Goal: Download file/media

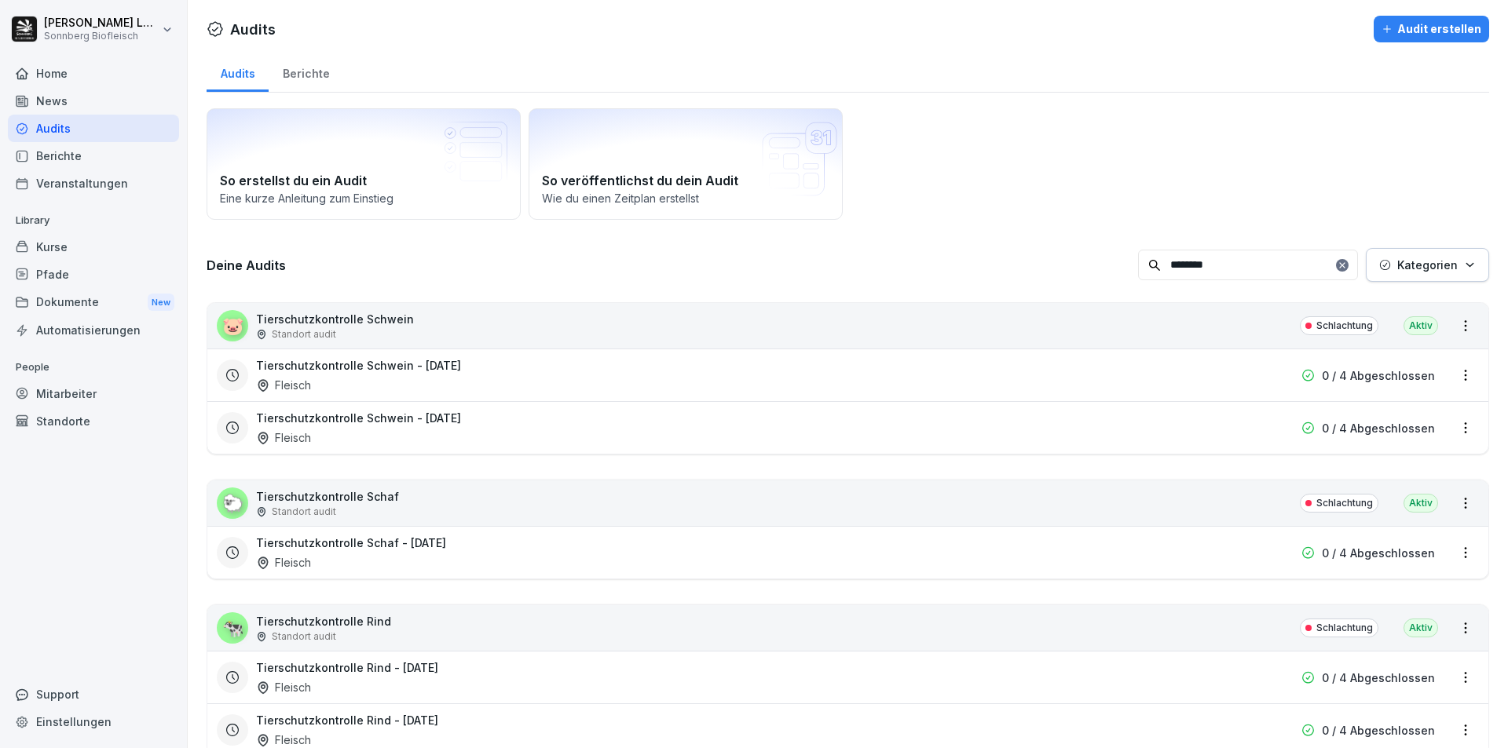
scroll to position [58, 0]
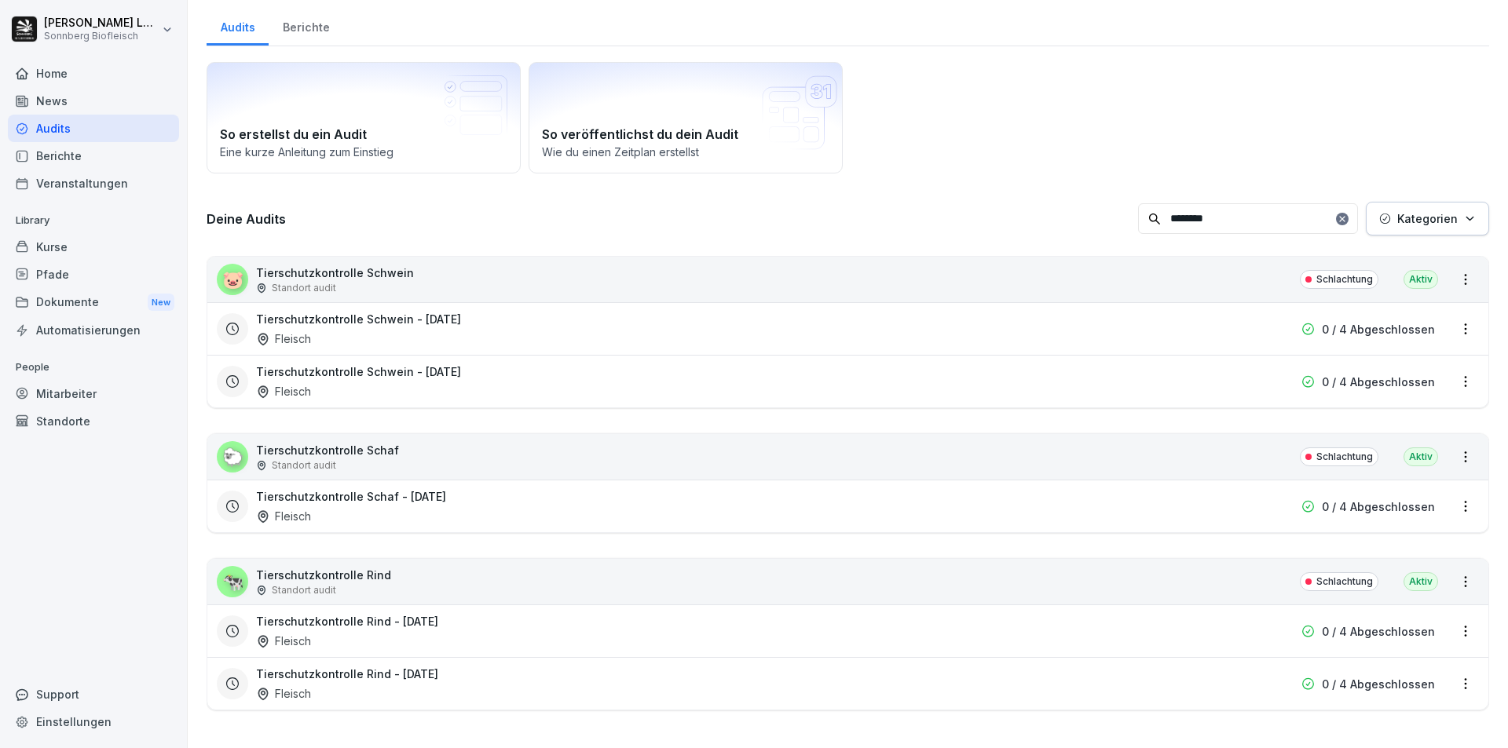
drag, startPoint x: 1233, startPoint y: 212, endPoint x: 1108, endPoint y: 221, distance: 125.2
click at [1108, 221] on div "Deine Audits ******** Kategorien" at bounding box center [848, 219] width 1282 height 34
type input "****"
click at [979, 276] on div "🐷 Tierschutzkontrolle Schwein Standort audit Schlachtung [GEOGRAPHIC_DATA]" at bounding box center [847, 280] width 1281 height 46
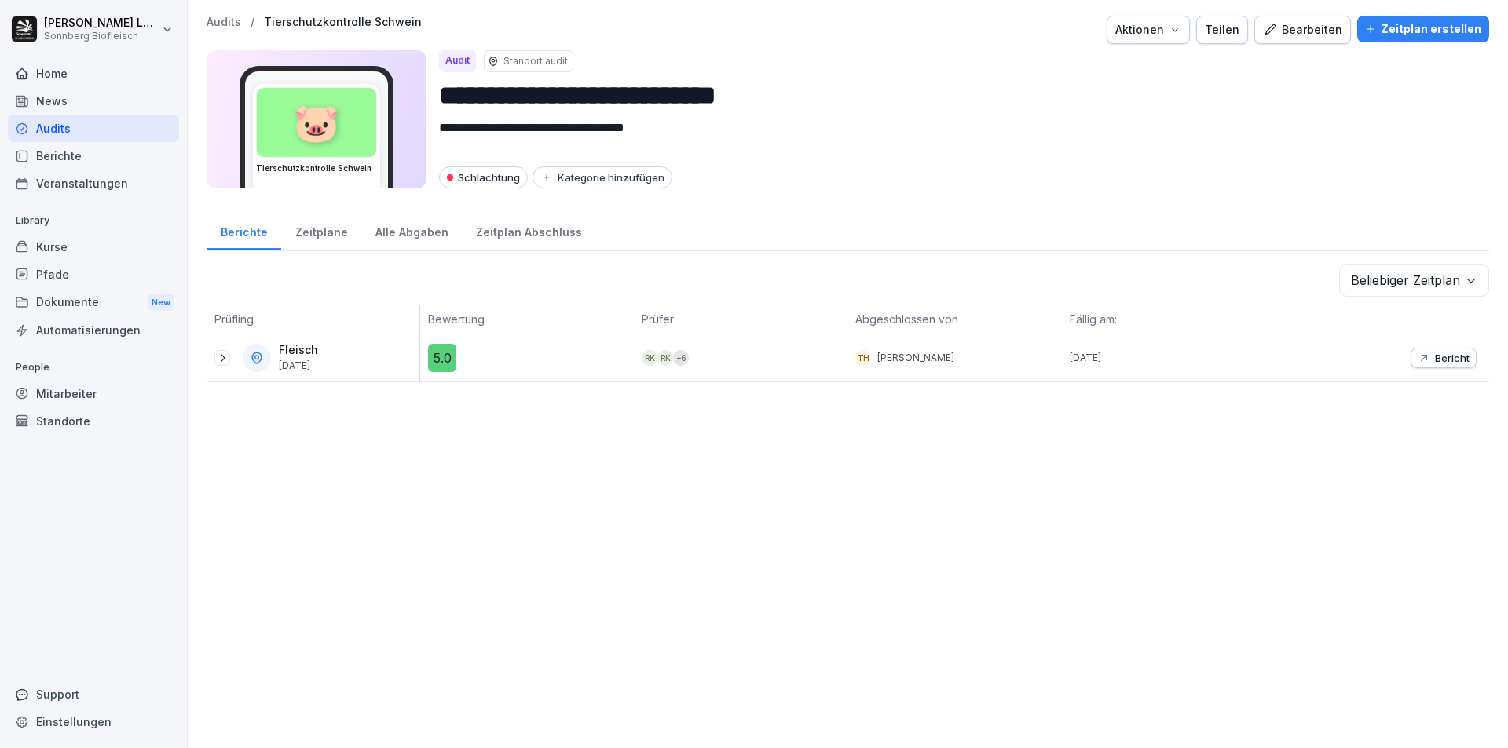
click at [229, 18] on p "Audits" at bounding box center [224, 22] width 35 height 13
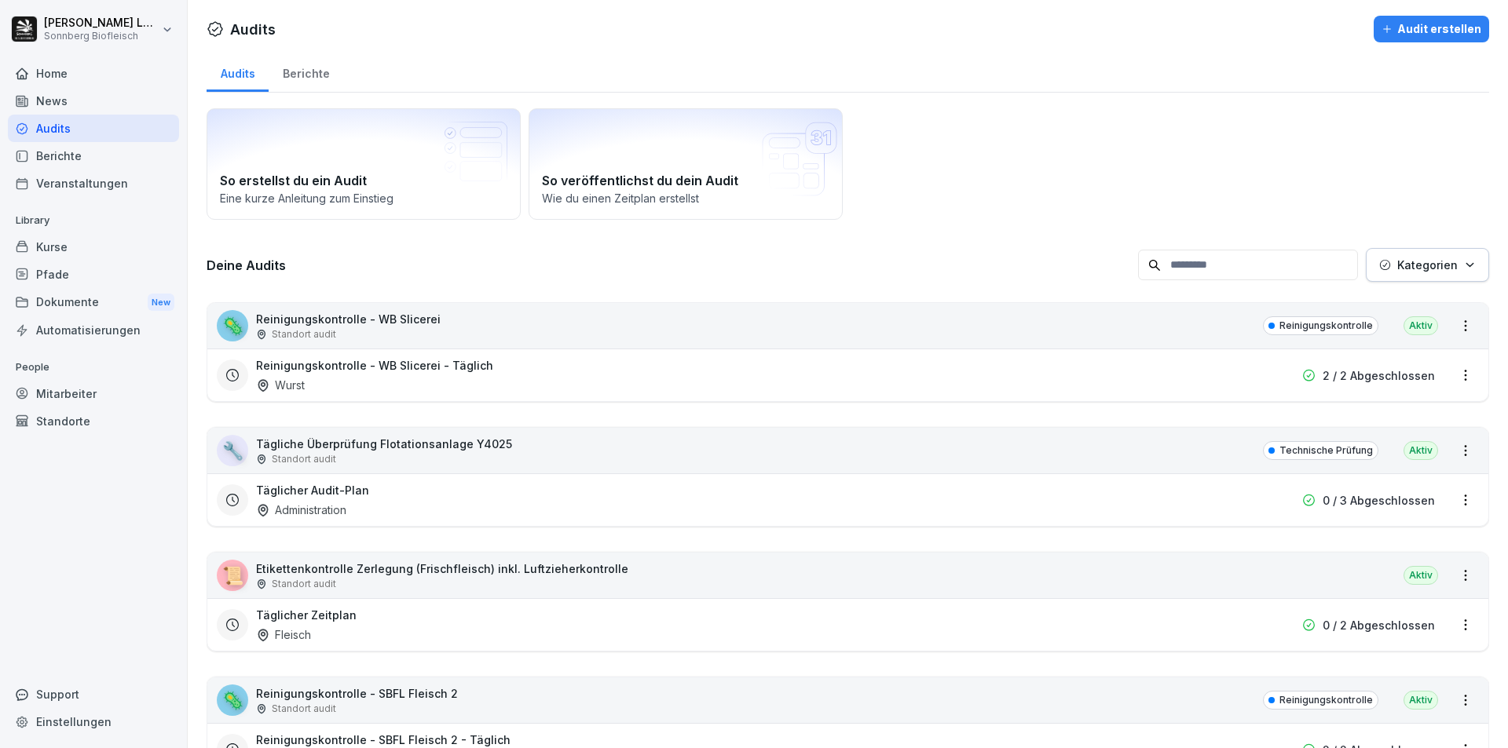
click at [1217, 270] on input at bounding box center [1248, 265] width 220 height 31
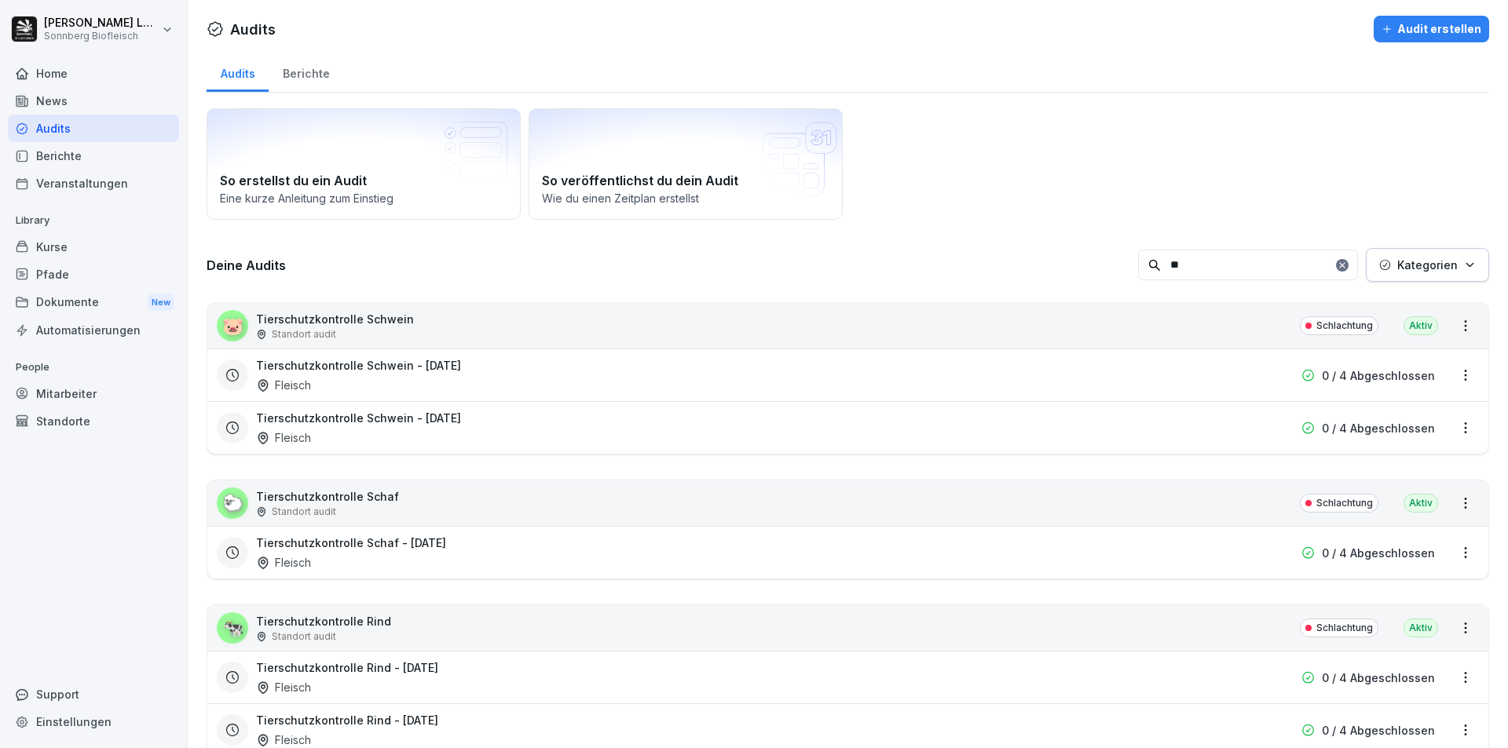
type input "*"
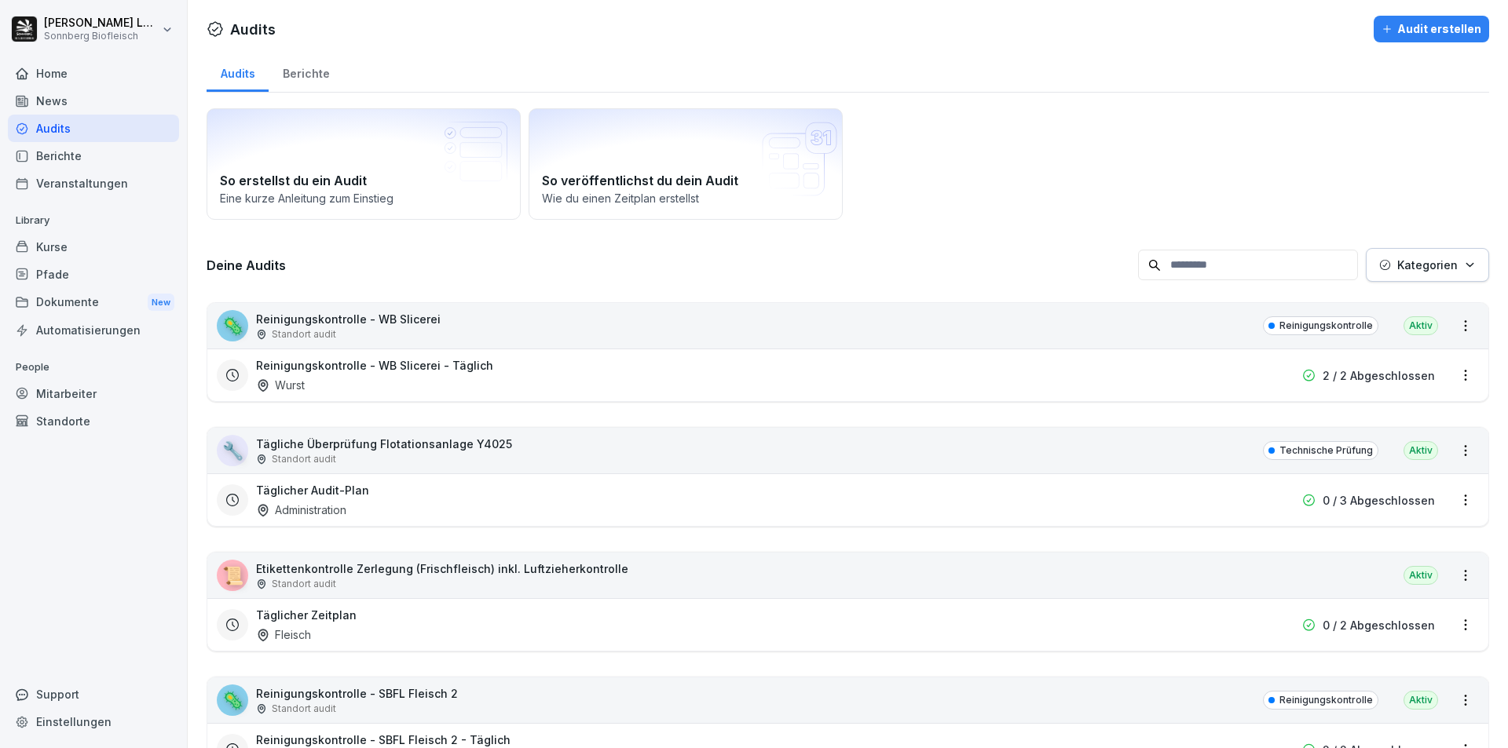
click at [617, 333] on div "🦠 Reinigungskontrolle - WB Slicerei Standort audit Reinigungskontrolle Aktiv" at bounding box center [847, 326] width 1281 height 46
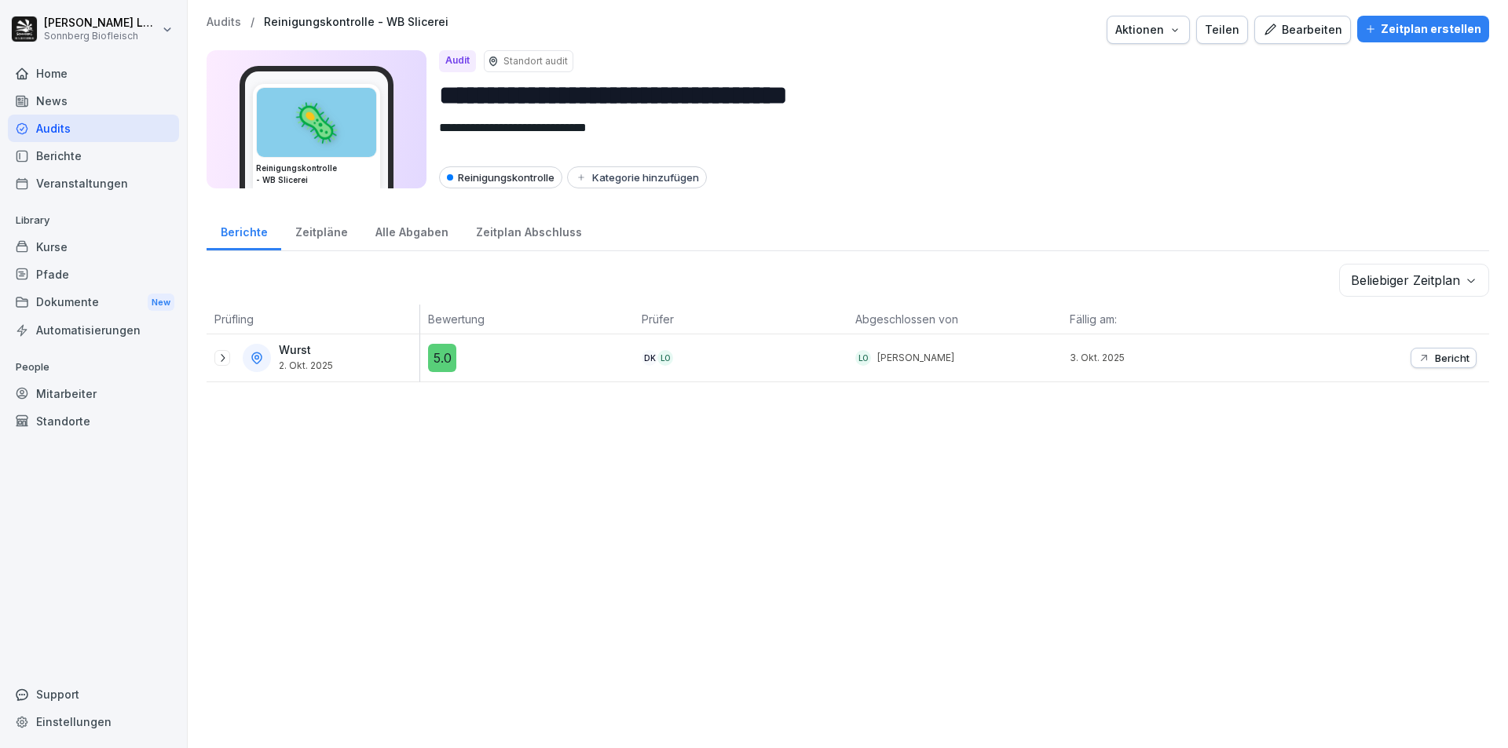
click at [215, 23] on p "Audits" at bounding box center [224, 22] width 35 height 13
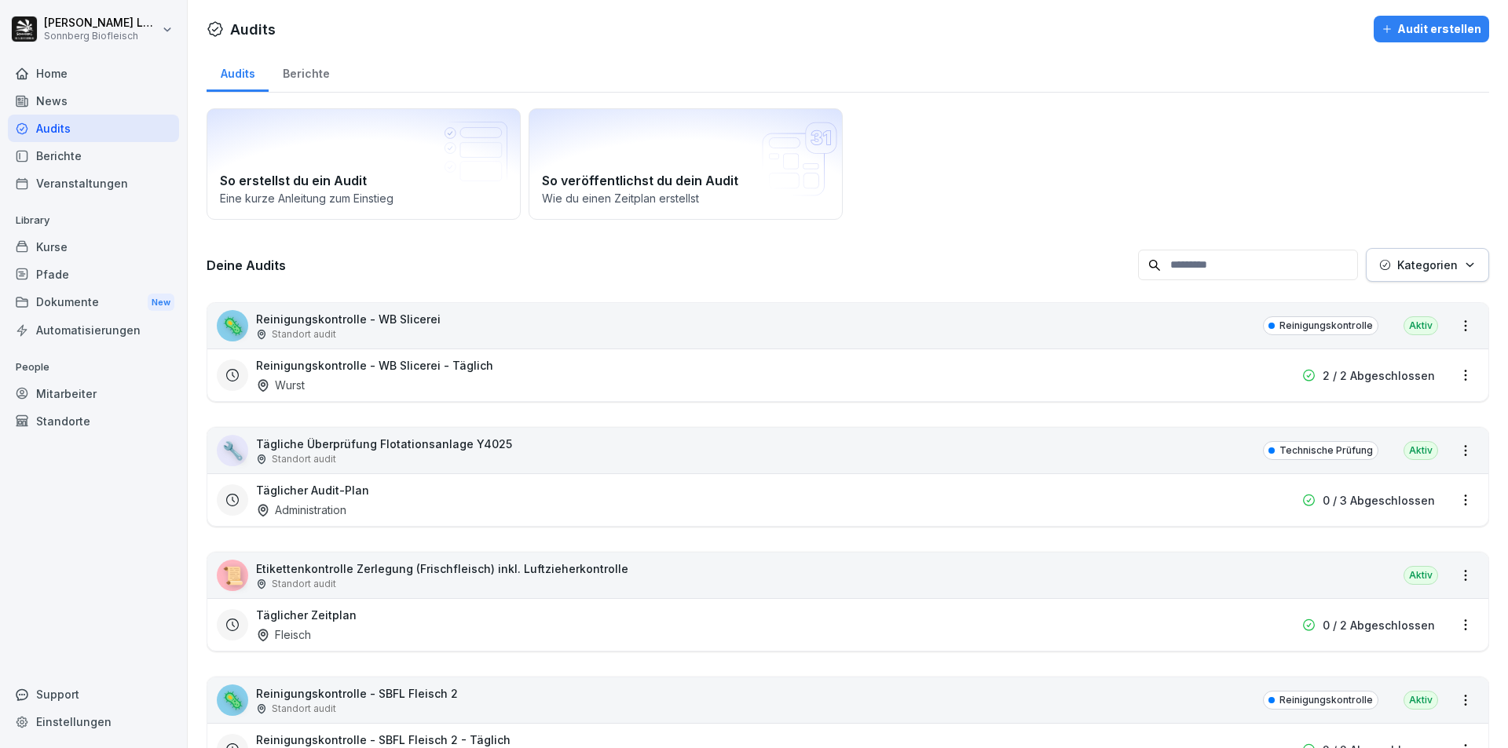
scroll to position [236, 0]
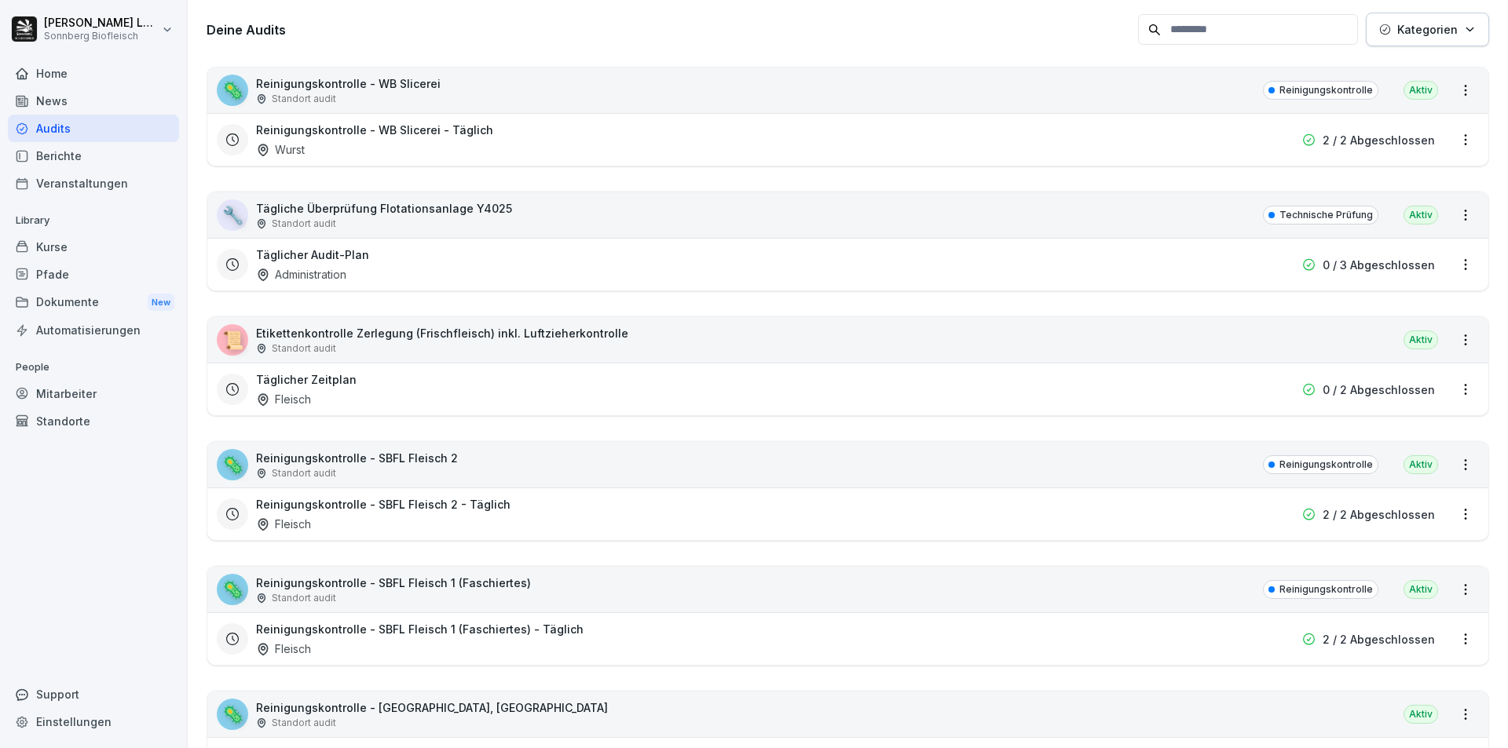
click at [591, 215] on div "🔧 Tägliche Überprüfung Flotationsanlage Y4025 Standort audit Technische Prüfung…" at bounding box center [847, 215] width 1281 height 46
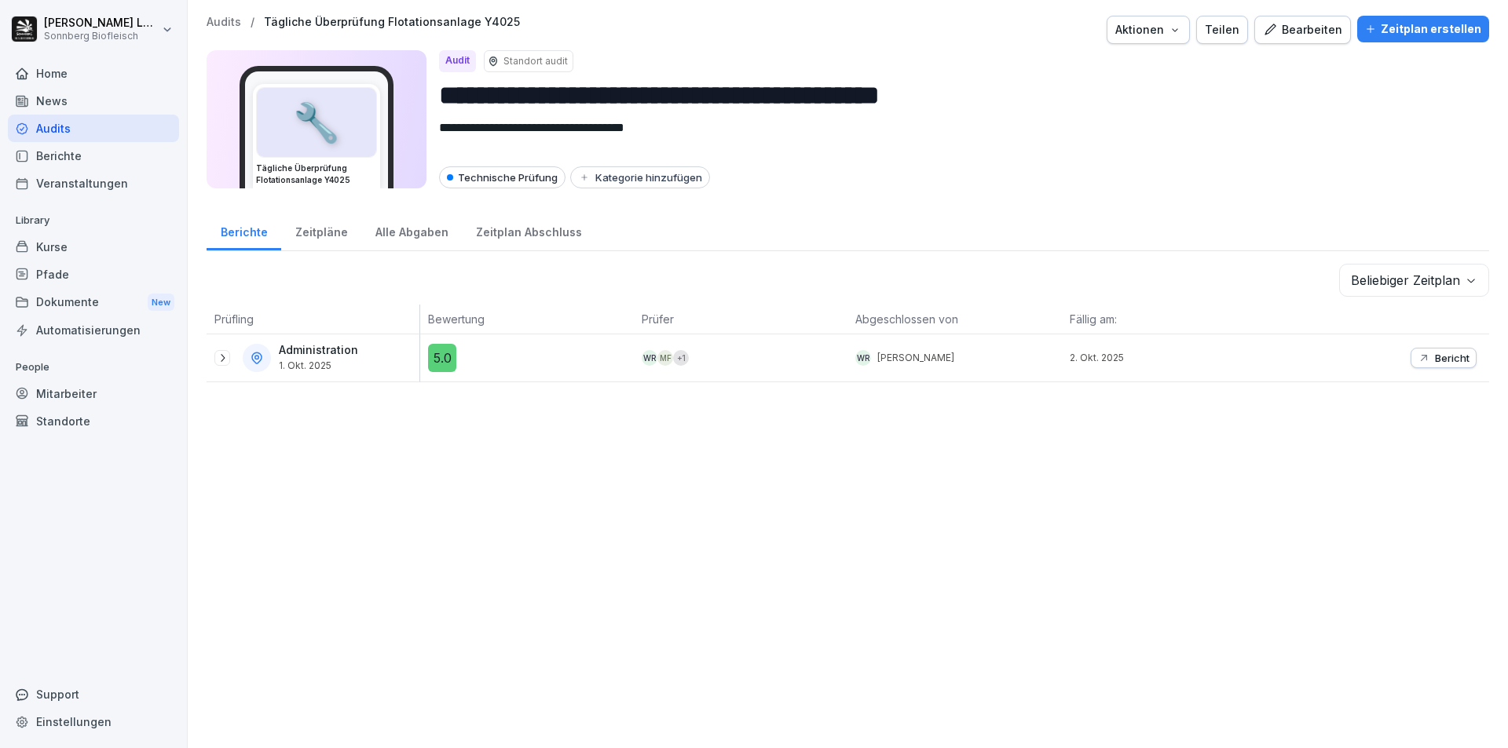
click at [210, 18] on p "Audits" at bounding box center [224, 22] width 35 height 13
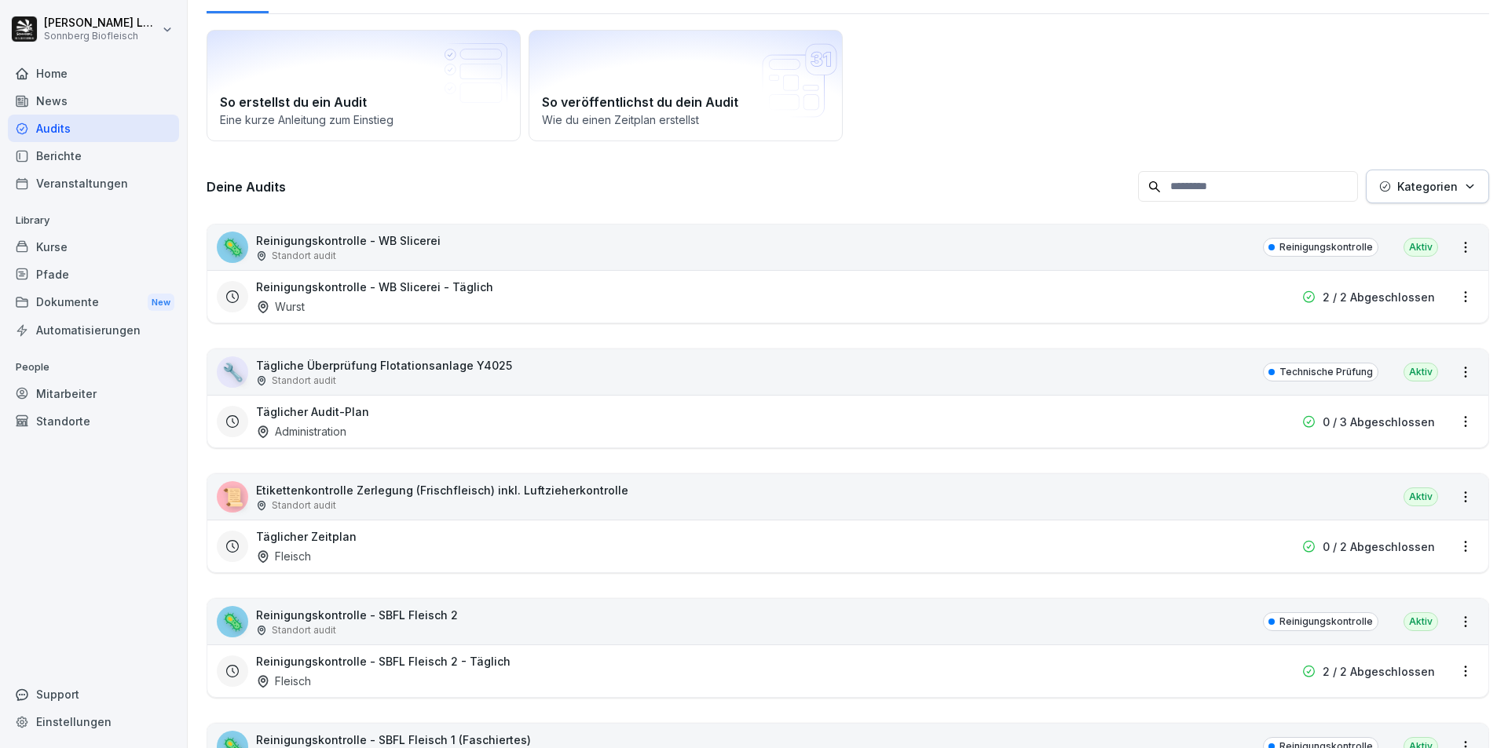
scroll to position [314, 0]
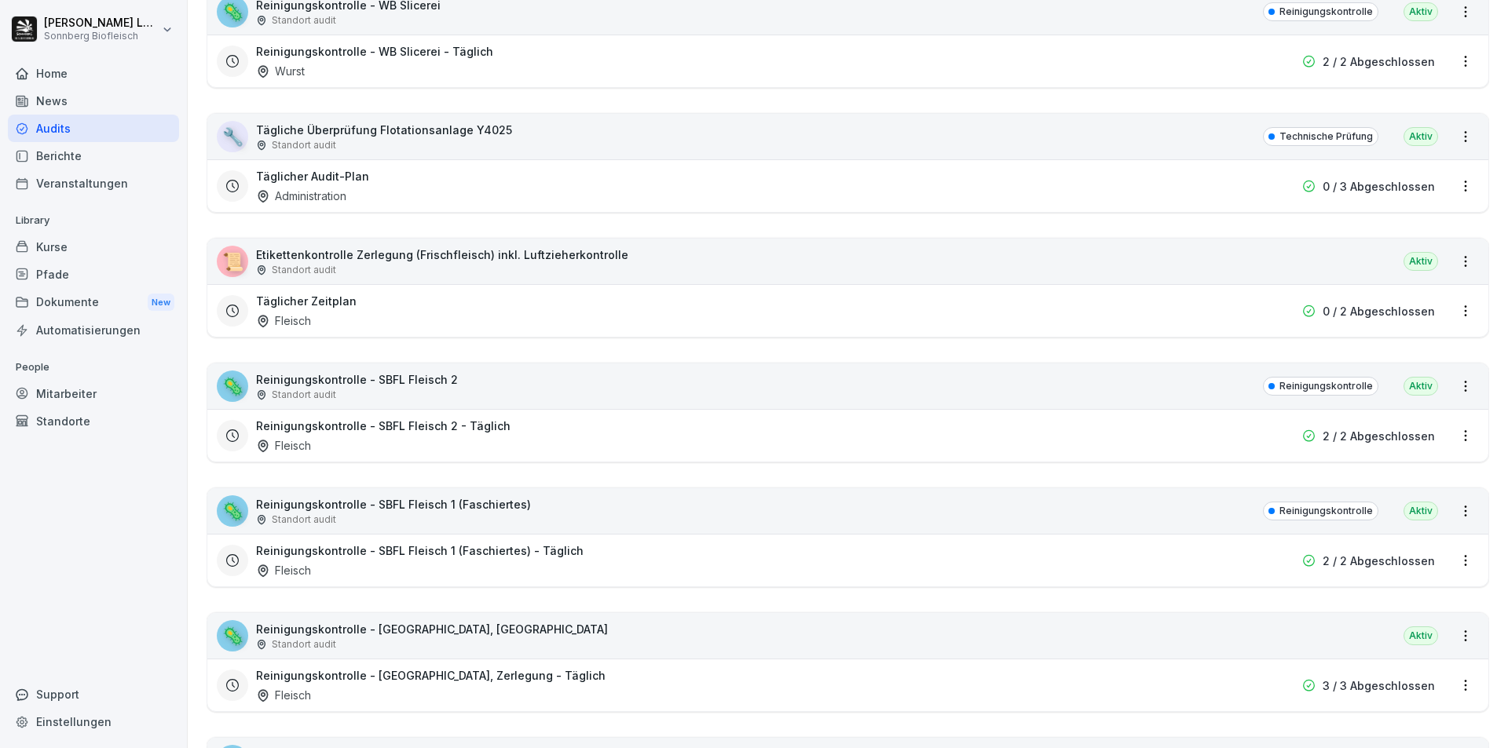
click at [697, 265] on div "📜 Etikettenkontrolle Zerlegung (Frischfleisch) inkl. Luftzieherkontrolle Stando…" at bounding box center [847, 262] width 1281 height 46
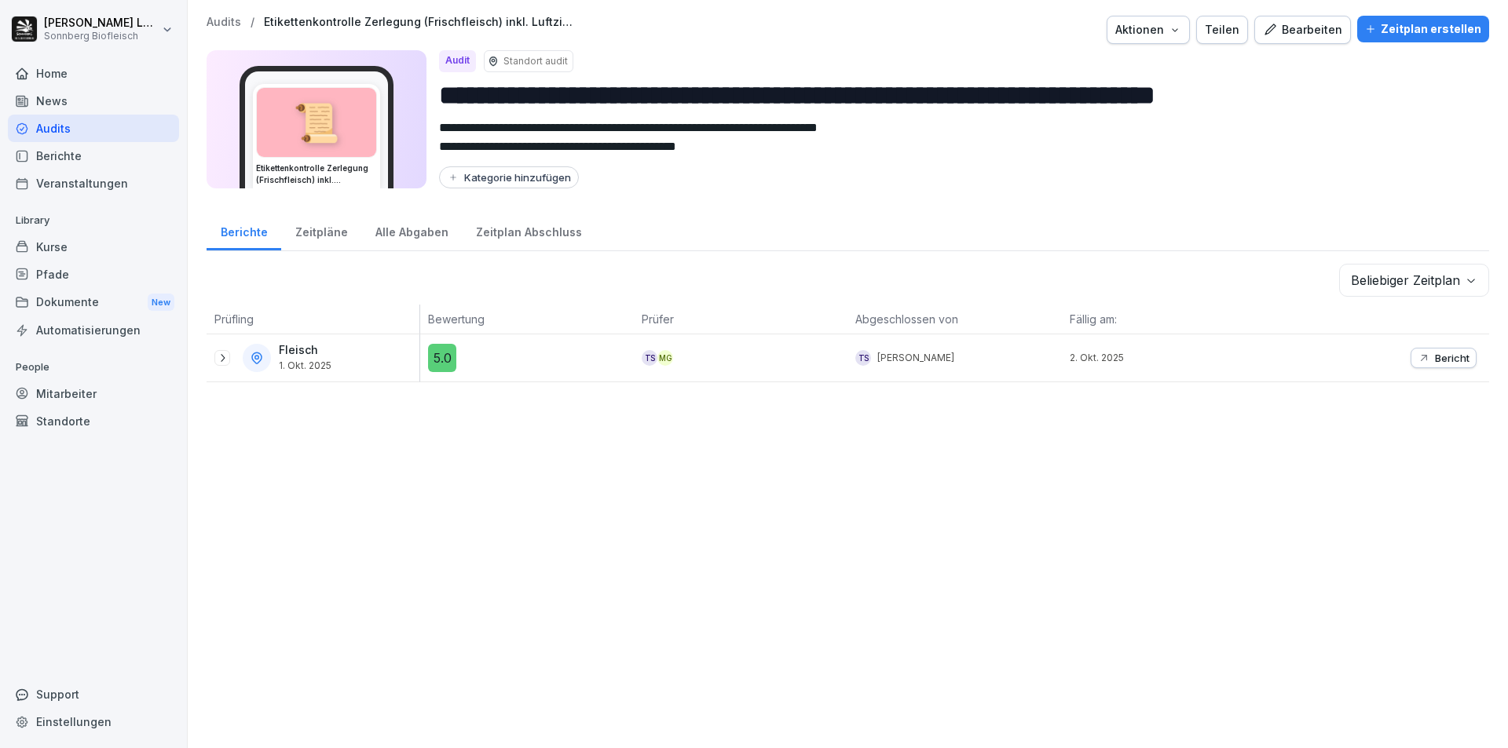
click at [215, 23] on p "Audits" at bounding box center [224, 22] width 35 height 13
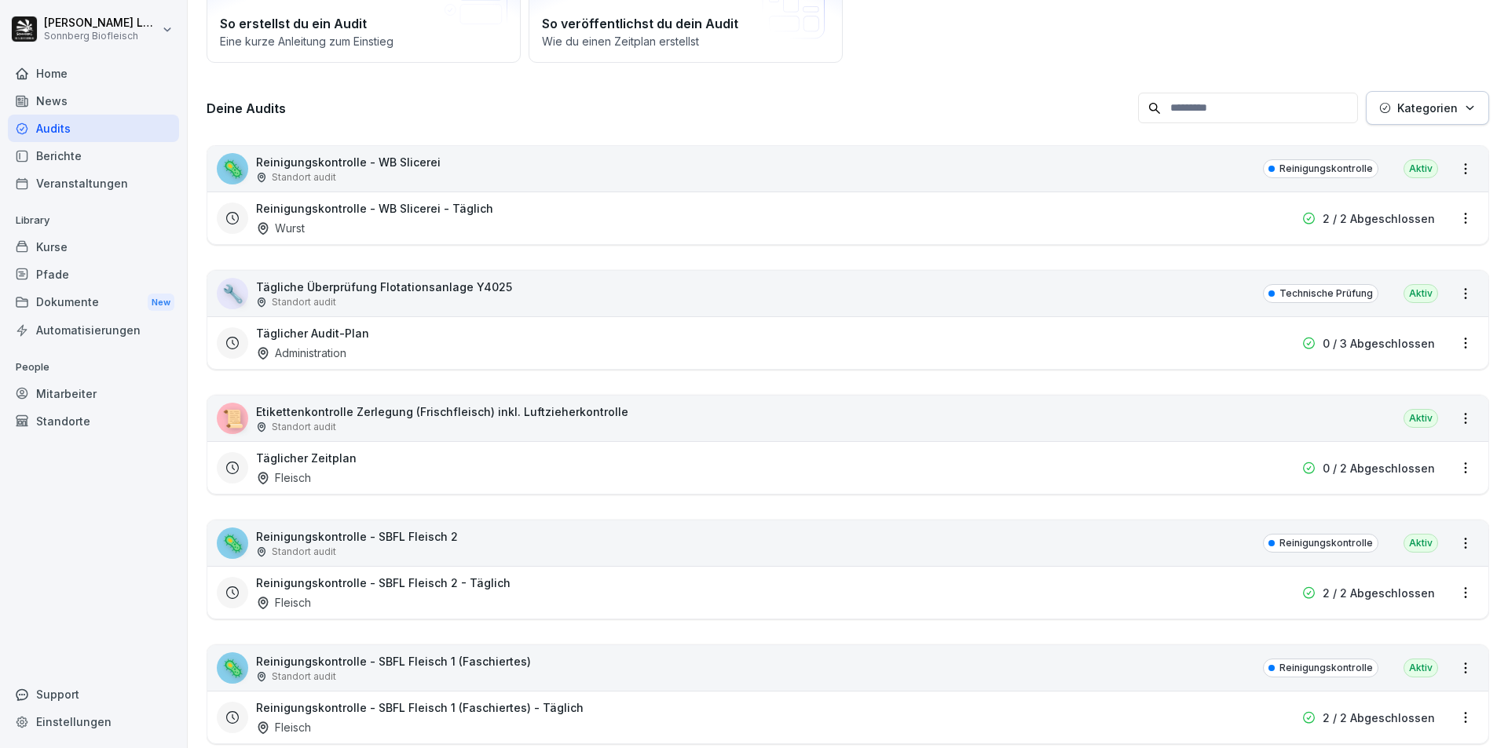
scroll to position [236, 0]
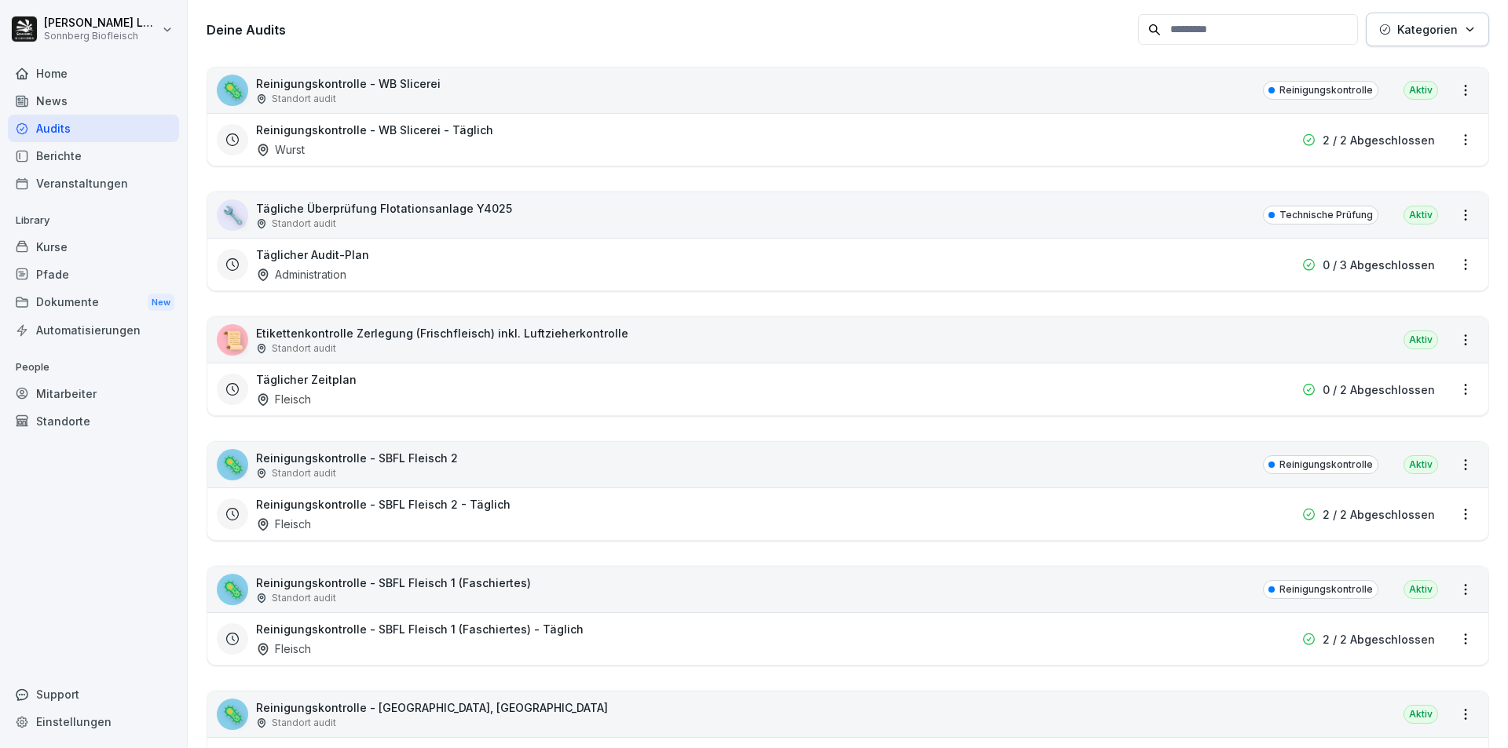
click at [701, 339] on div "📜 Etikettenkontrolle Zerlegung (Frischfleisch) inkl. Luftzieherkontrolle Stando…" at bounding box center [847, 340] width 1281 height 46
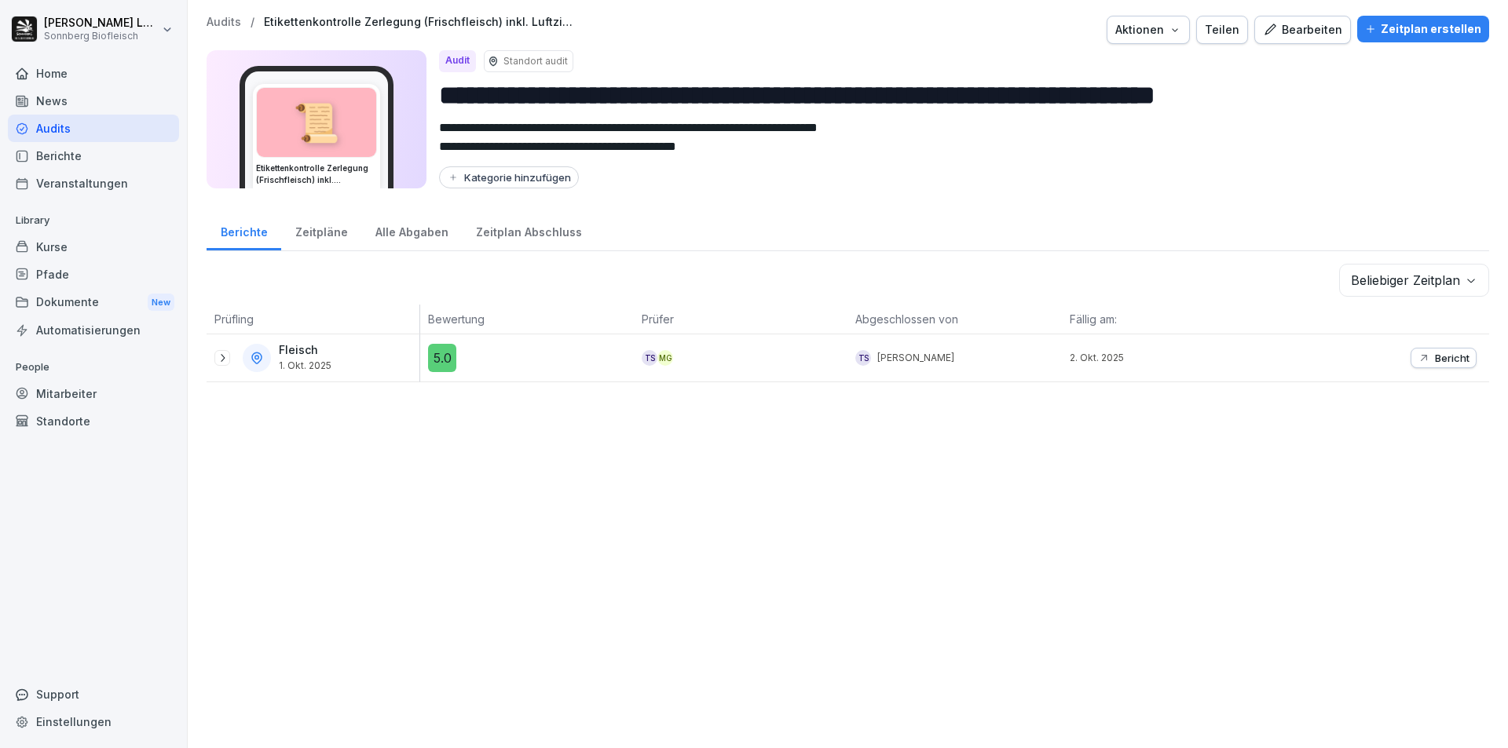
click at [1418, 360] on div "Bericht" at bounding box center [1444, 358] width 52 height 13
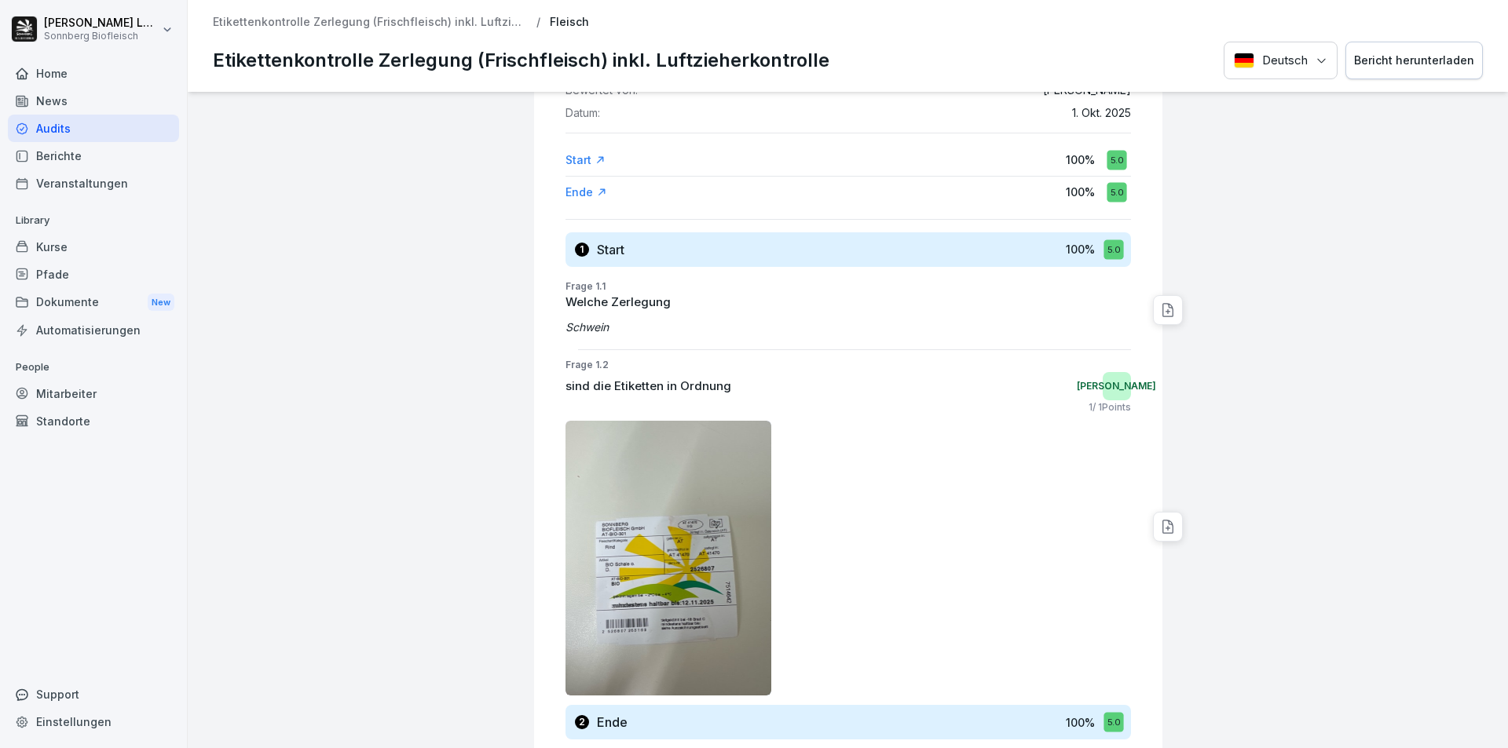
scroll to position [314, 0]
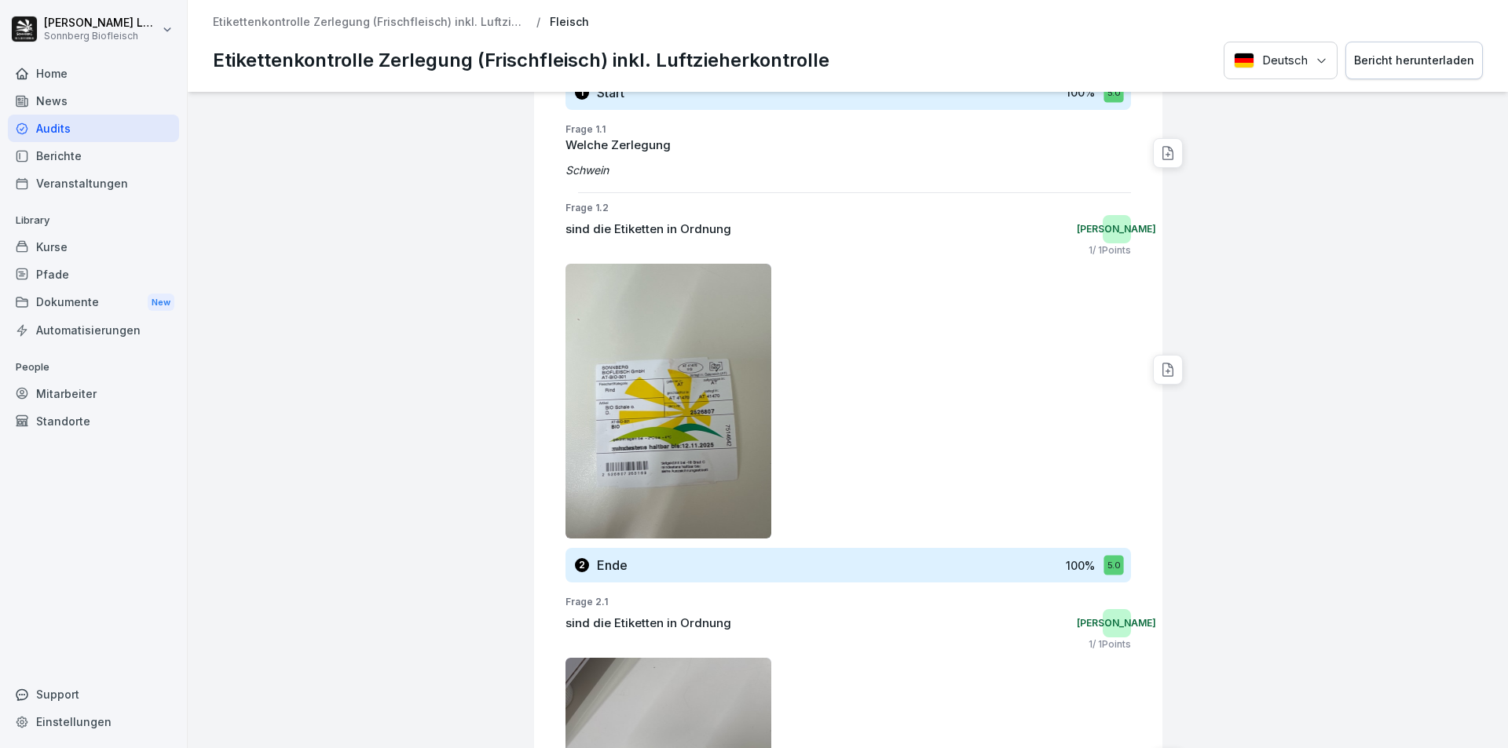
click at [609, 419] on img at bounding box center [668, 401] width 207 height 275
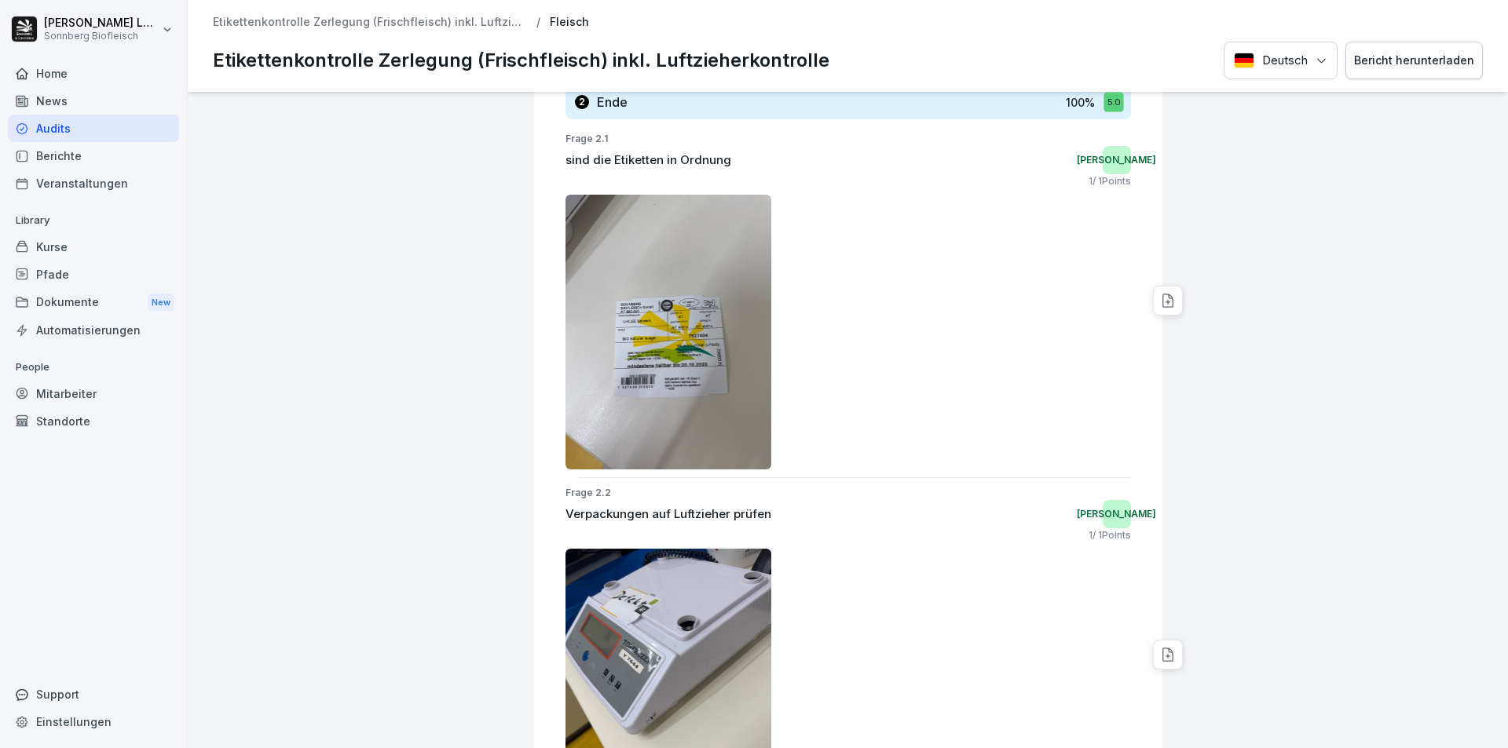
scroll to position [1052, 0]
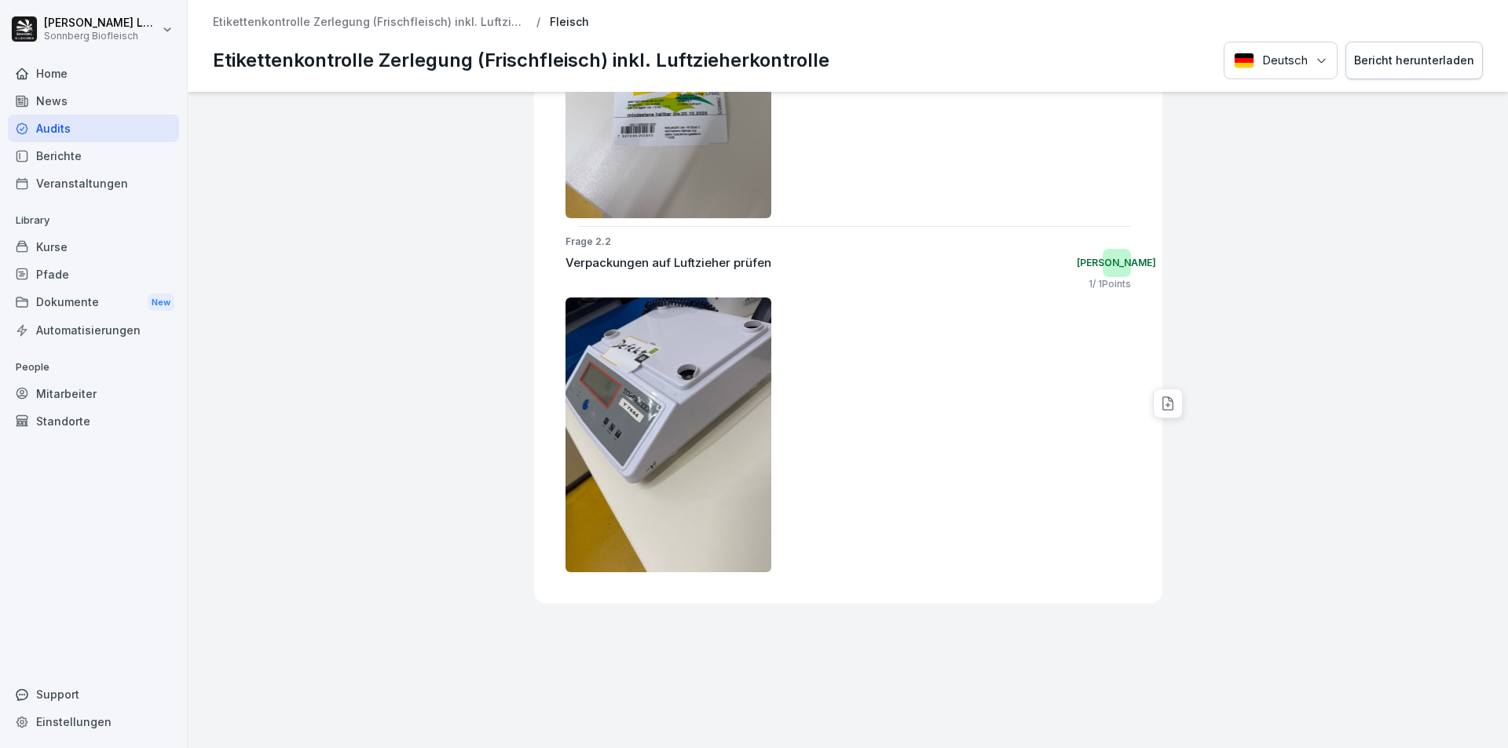
click at [350, 24] on p "Etikettenkontrolle Zerlegung (Frischfleisch) inkl. Luftzieherkontrolle" at bounding box center [370, 22] width 314 height 13
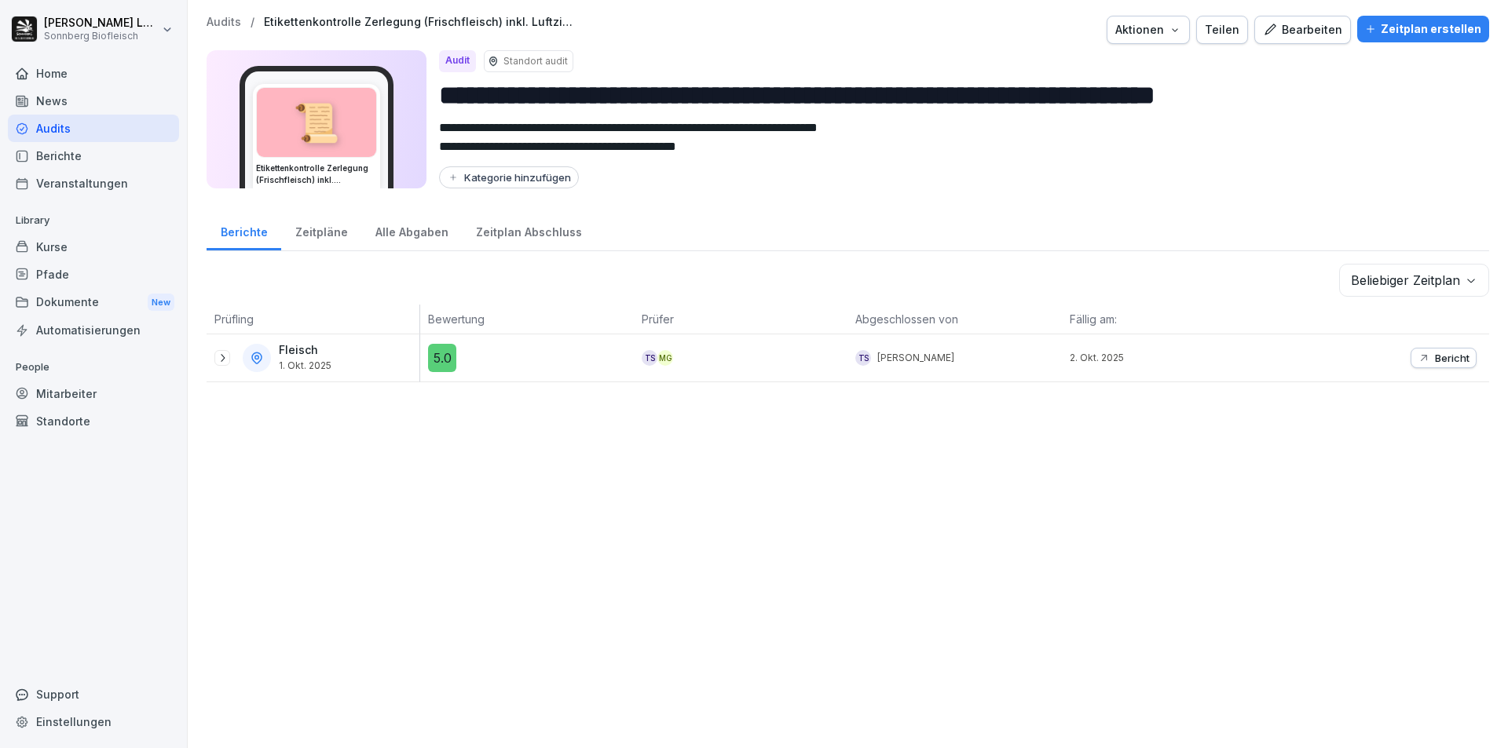
click at [224, 25] on p "Audits" at bounding box center [224, 22] width 35 height 13
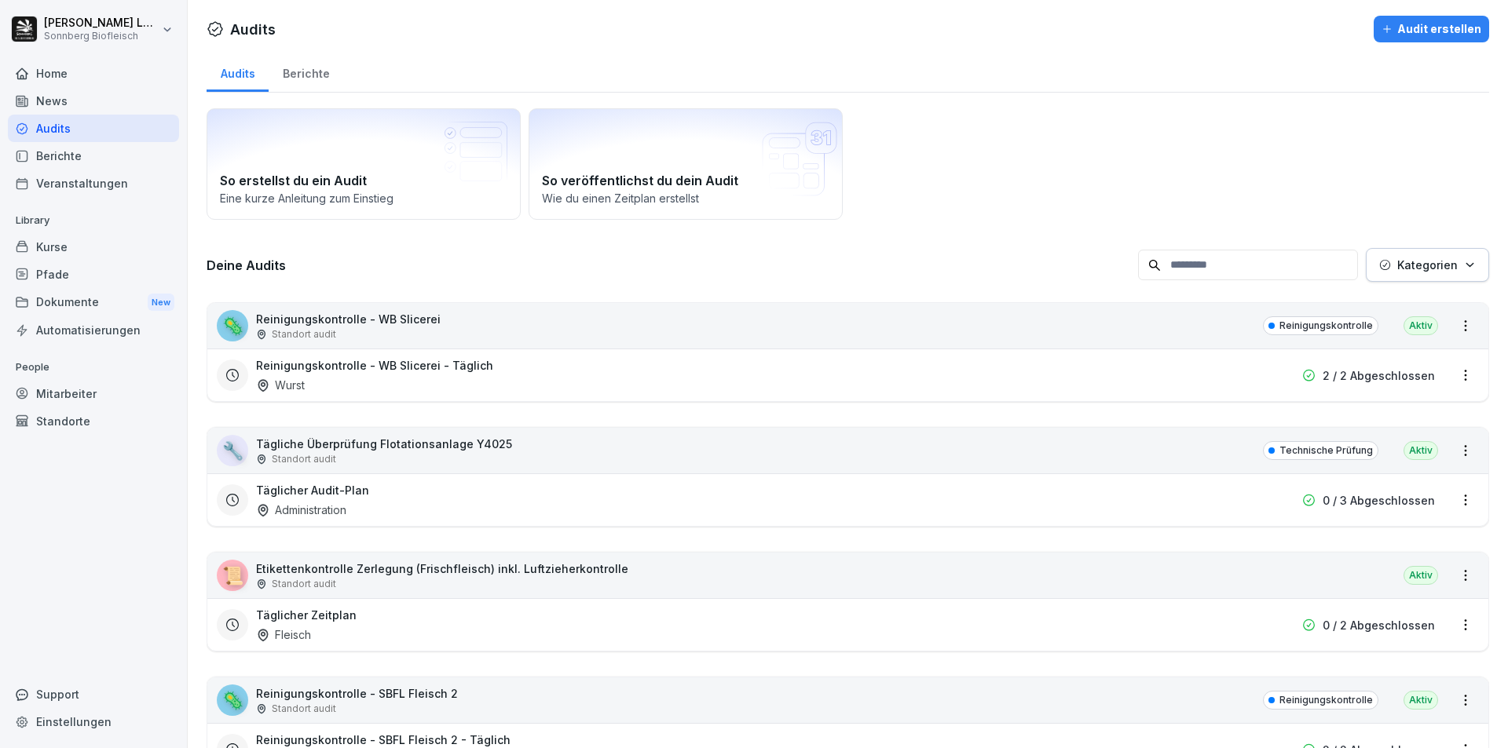
scroll to position [236, 0]
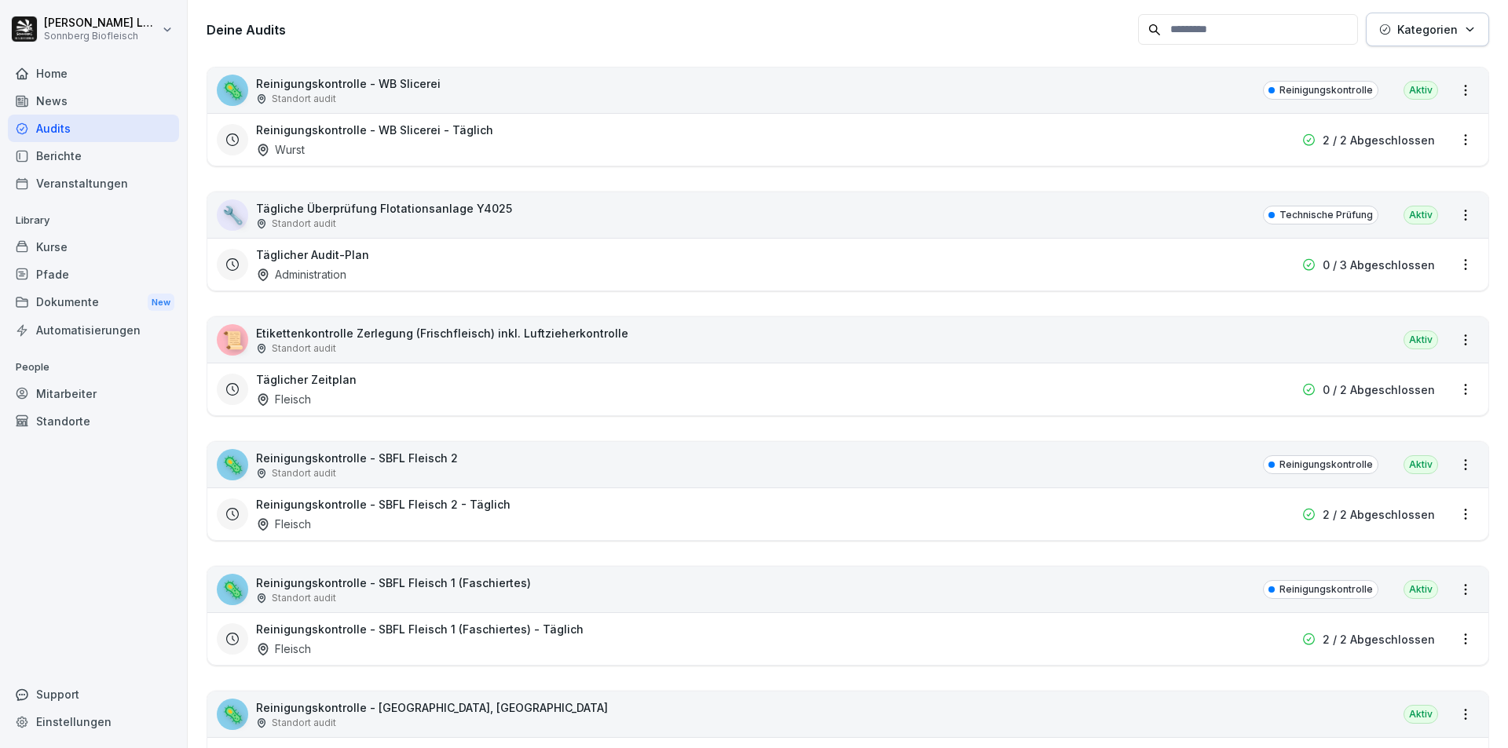
click at [470, 464] on div "🦠 Reinigungskontrolle - SBFL Fleisch 2 Standort audit Reinigungskontrolle Aktiv" at bounding box center [847, 465] width 1281 height 46
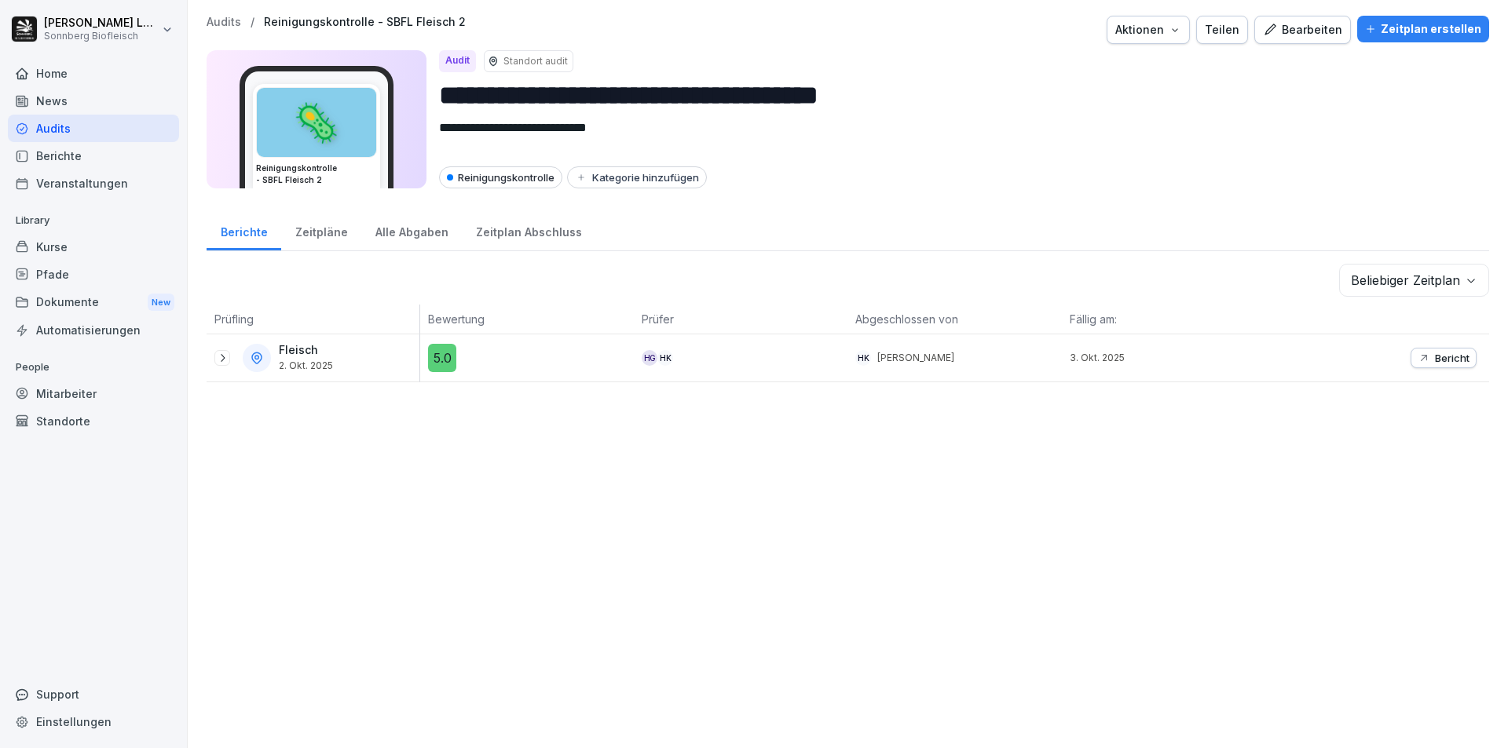
click at [229, 23] on p "Audits" at bounding box center [224, 22] width 35 height 13
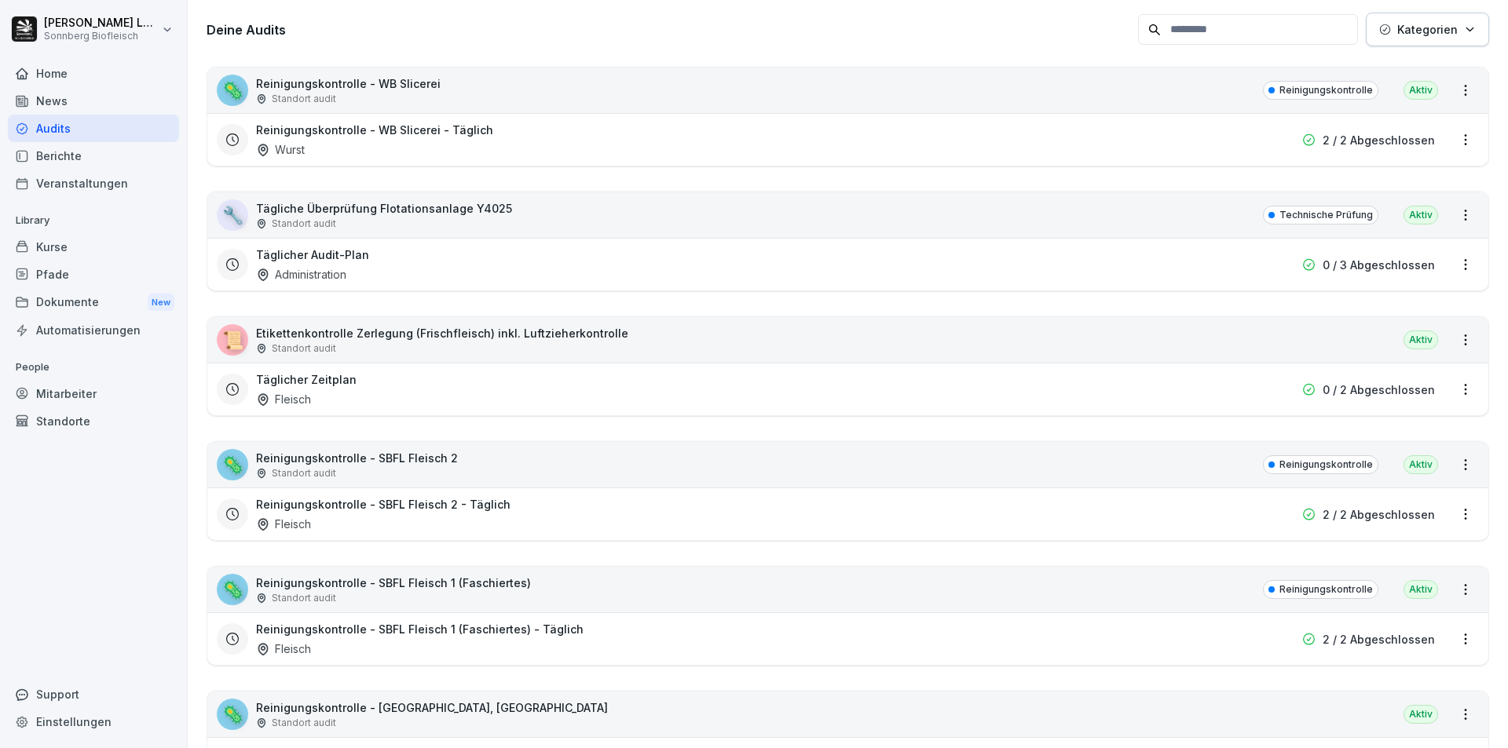
scroll to position [393, 0]
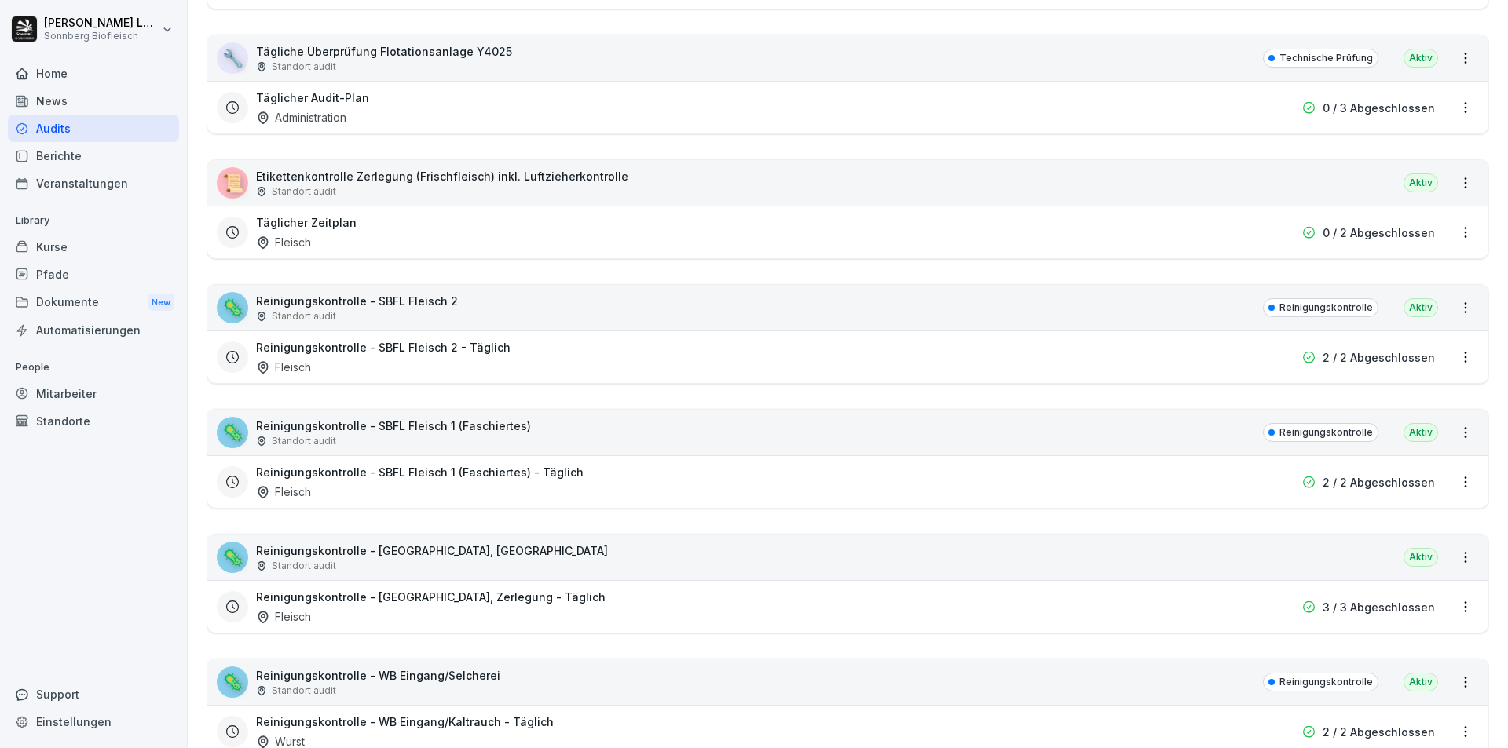
click at [553, 442] on div "🦠 Reinigungskontrolle - SBFL Fleisch 1 (Faschiertes) Standort audit Reinigungsk…" at bounding box center [847, 433] width 1281 height 46
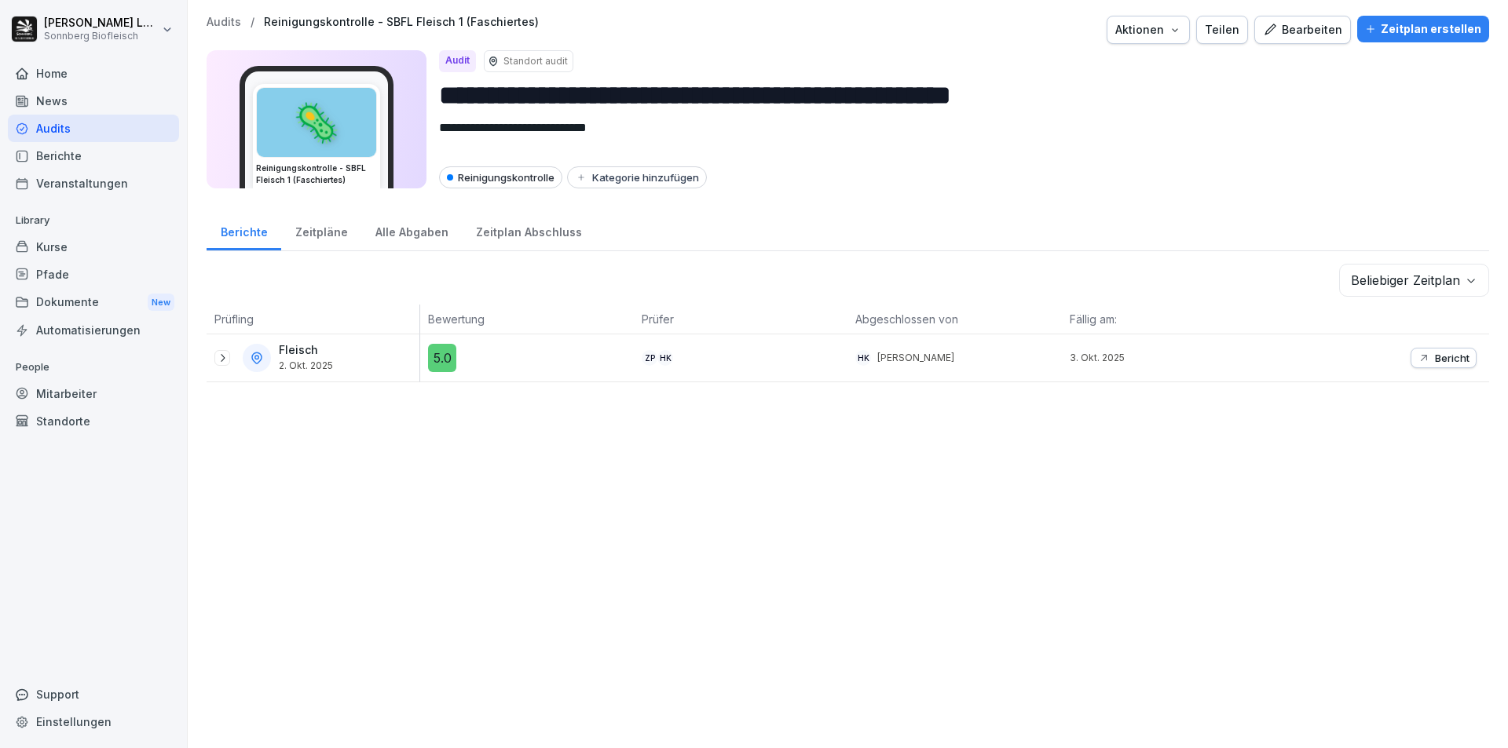
click at [224, 25] on p "Audits" at bounding box center [224, 22] width 35 height 13
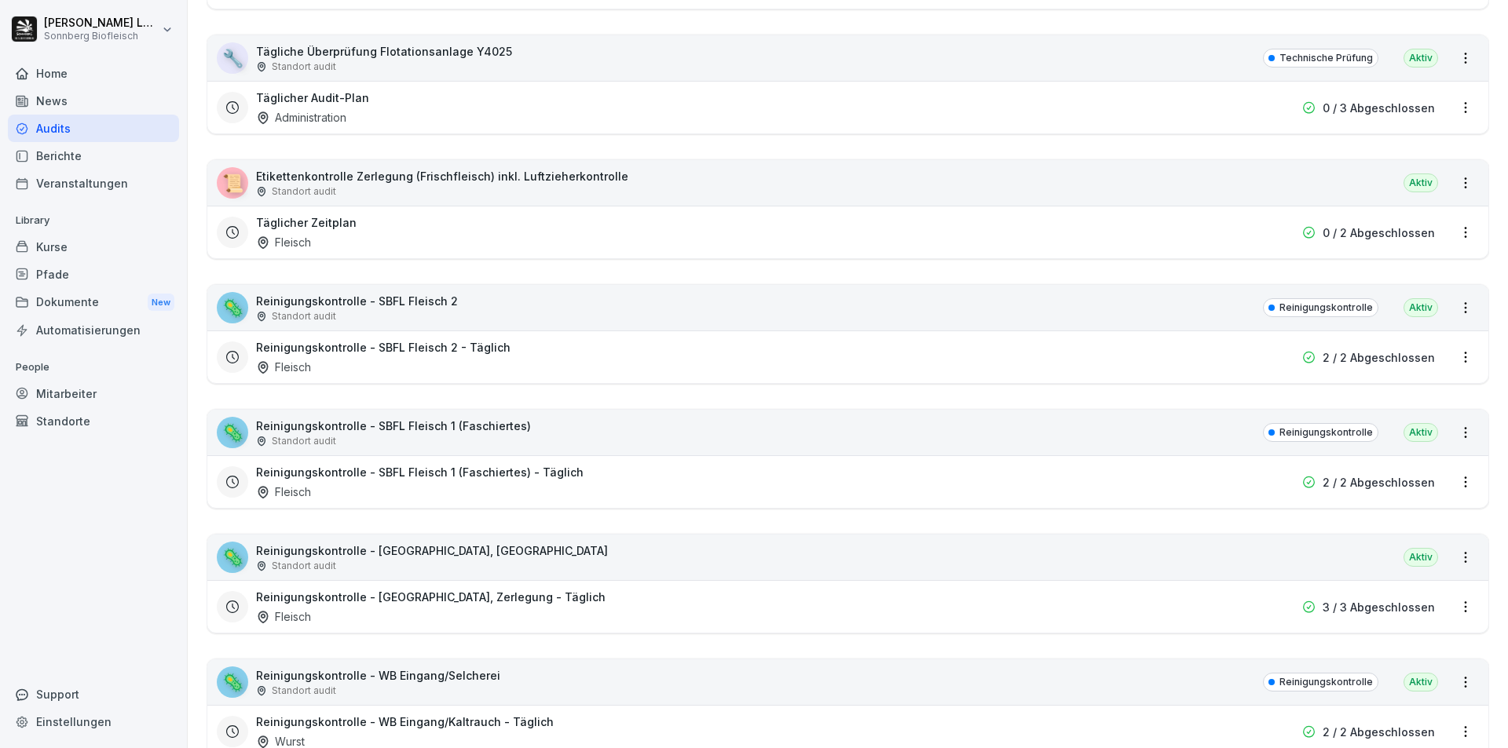
scroll to position [550, 0]
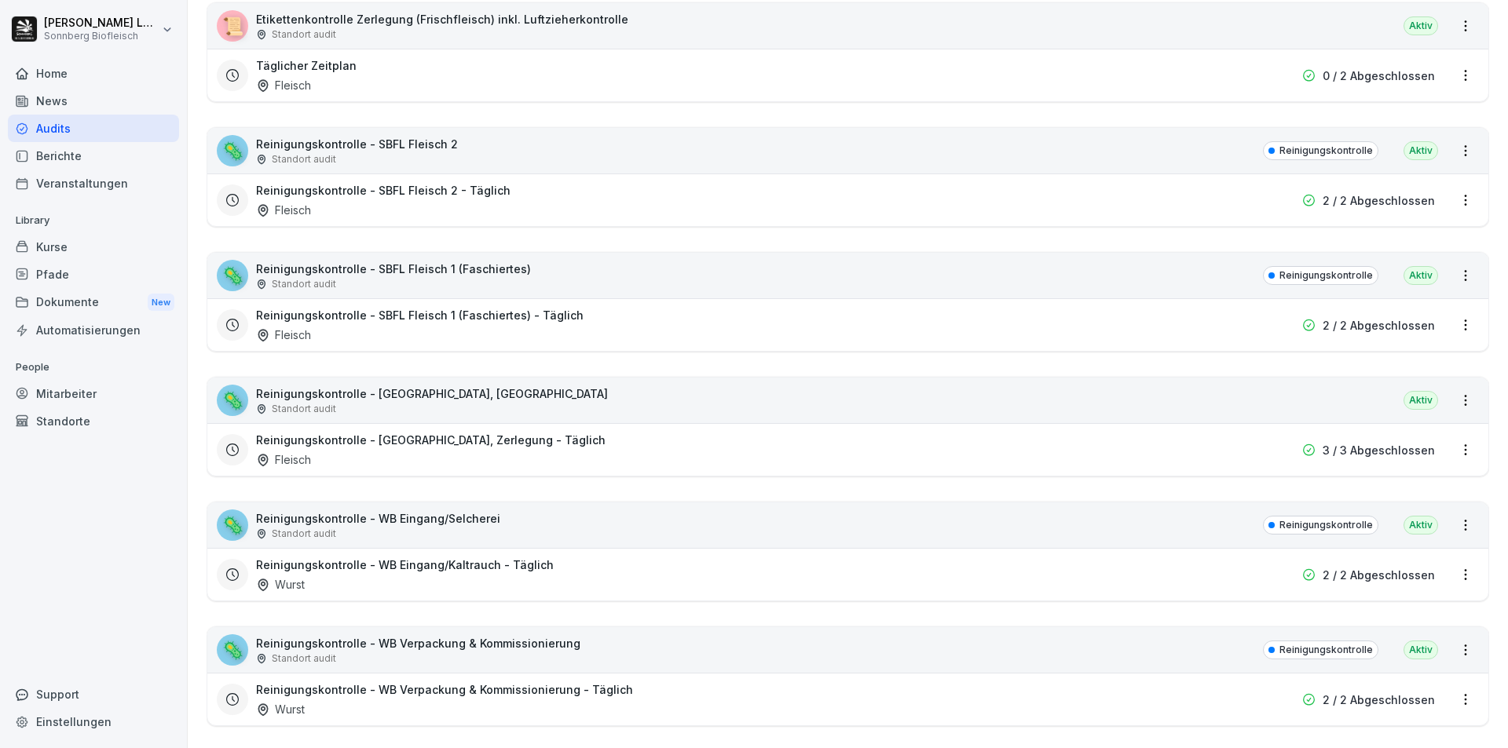
click at [545, 408] on div "🦠 Reinigungskontrolle - [GEOGRAPHIC_DATA], Zerlegung Standort audit [GEOGRAPHIC…" at bounding box center [847, 401] width 1281 height 46
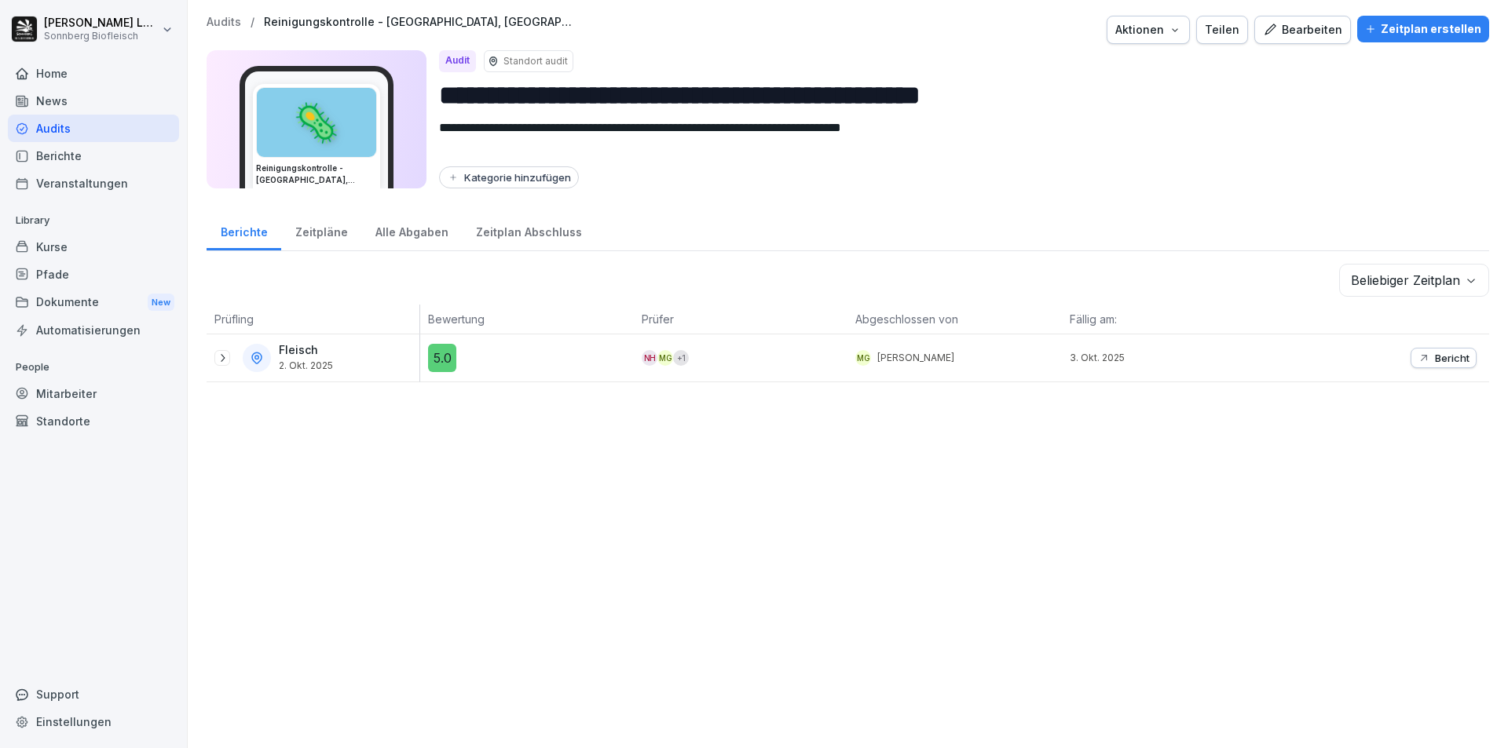
click at [1421, 367] on button "Bericht" at bounding box center [1443, 358] width 66 height 20
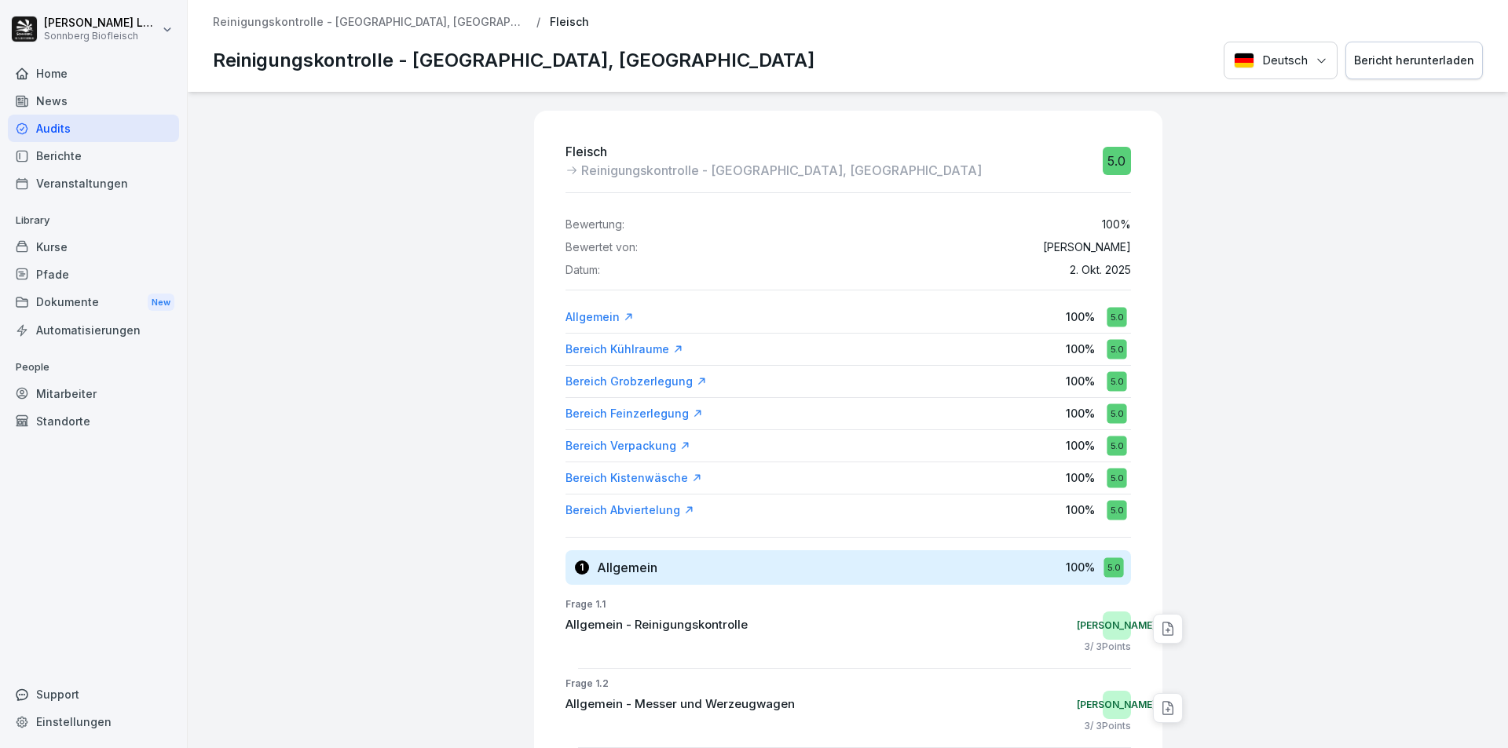
click at [1379, 68] on div "Bericht herunterladen" at bounding box center [1414, 60] width 120 height 17
click at [335, 24] on p "Reinigungskontrolle - [GEOGRAPHIC_DATA], [GEOGRAPHIC_DATA]" at bounding box center [370, 22] width 314 height 13
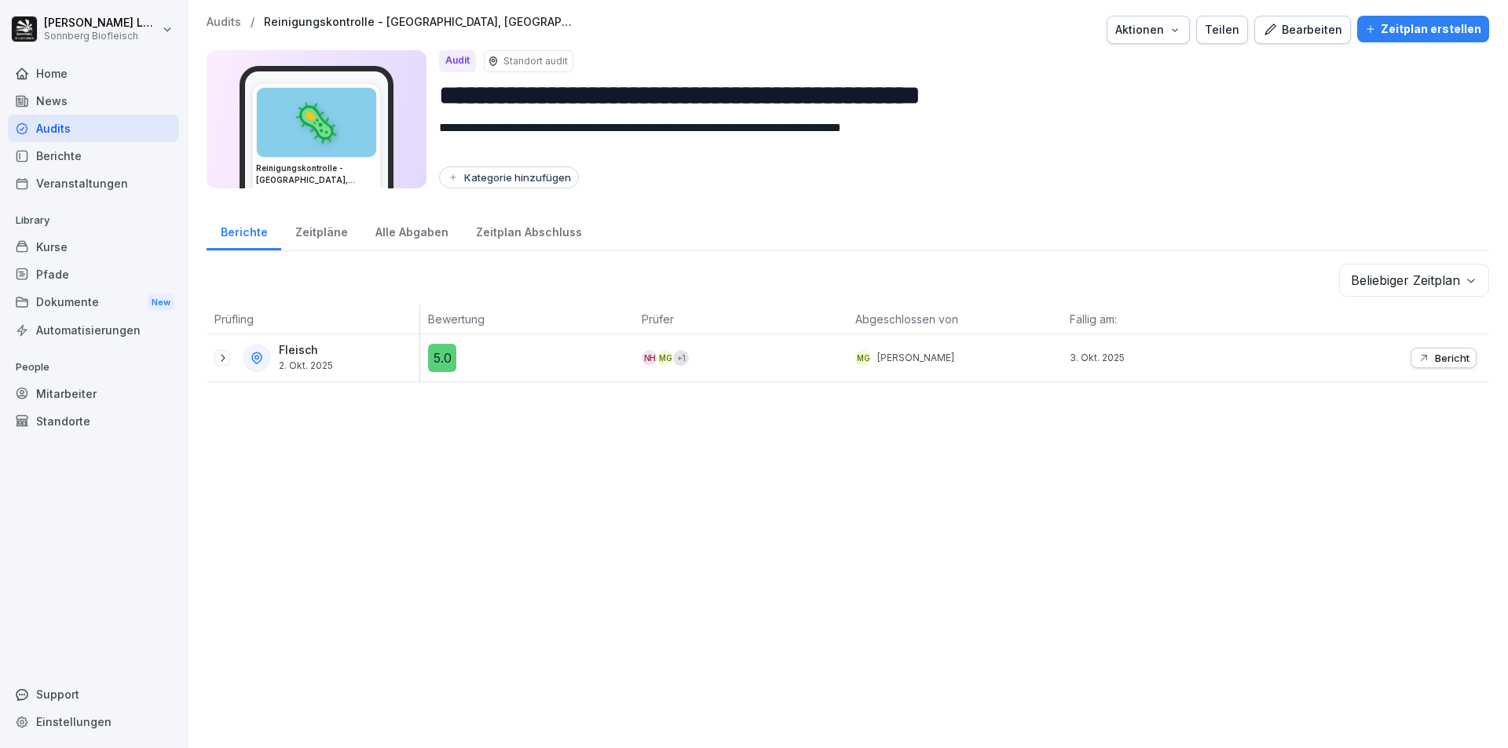
click at [235, 18] on p "Audits" at bounding box center [224, 22] width 35 height 13
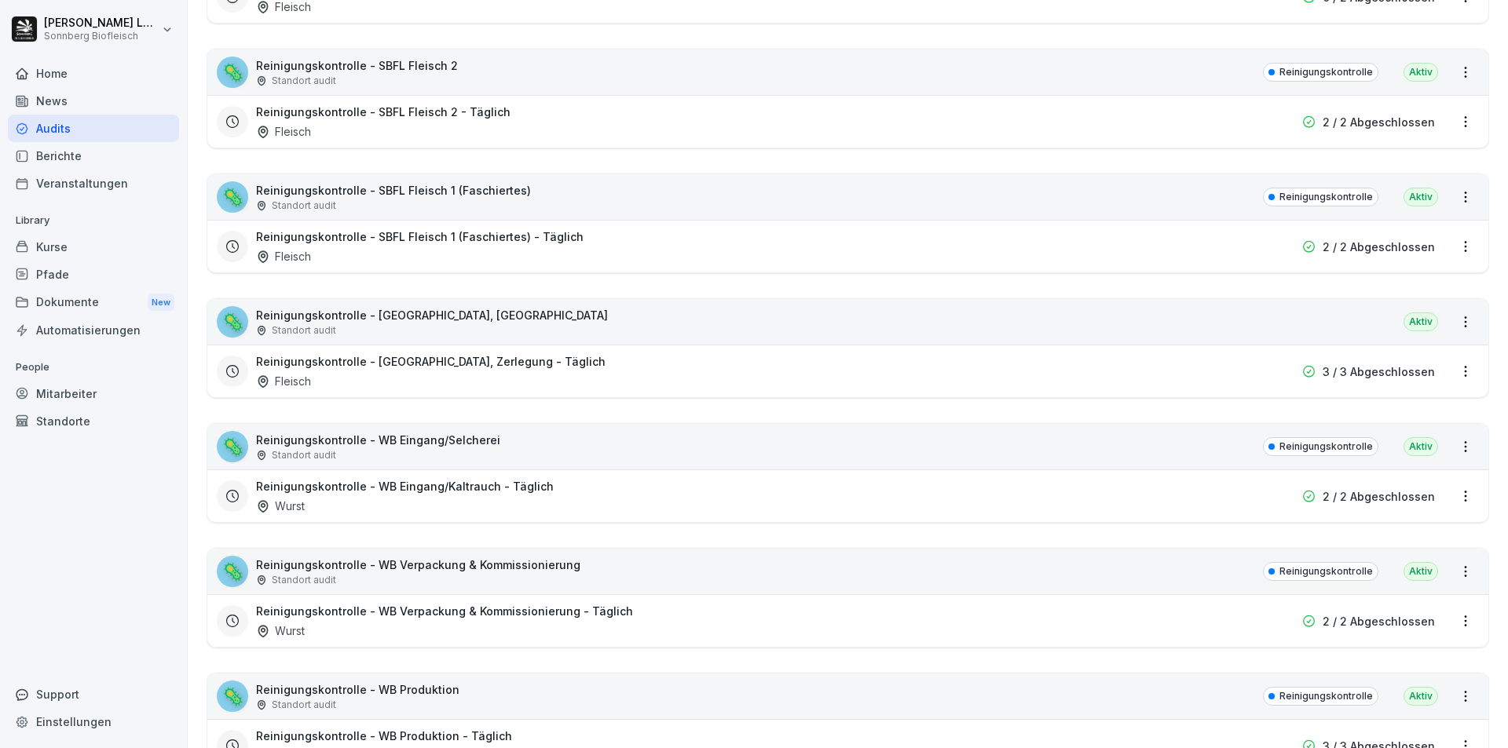
scroll to position [785, 0]
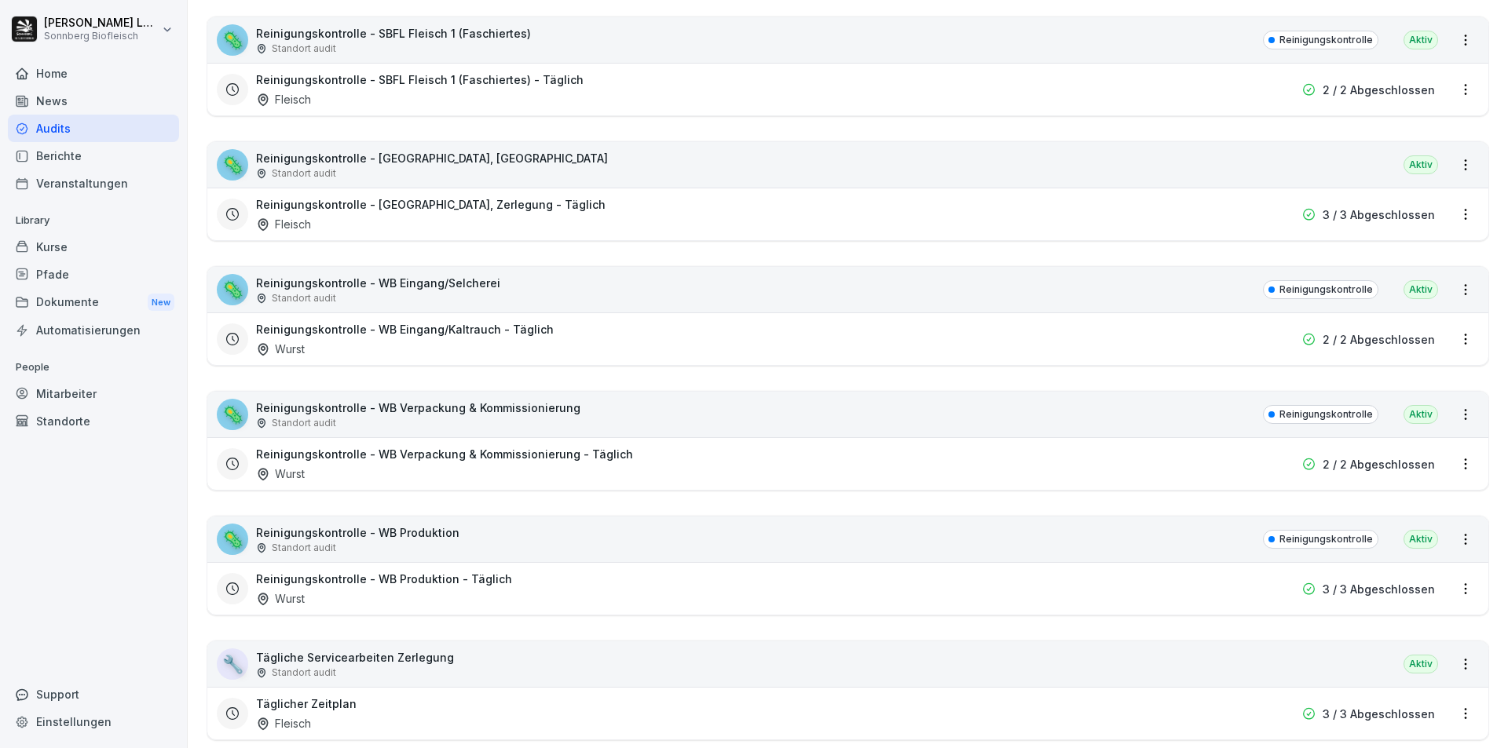
click at [589, 159] on div "🦠 Reinigungskontrolle - [GEOGRAPHIC_DATA], Zerlegung Standort audit [GEOGRAPHIC…" at bounding box center [847, 165] width 1281 height 46
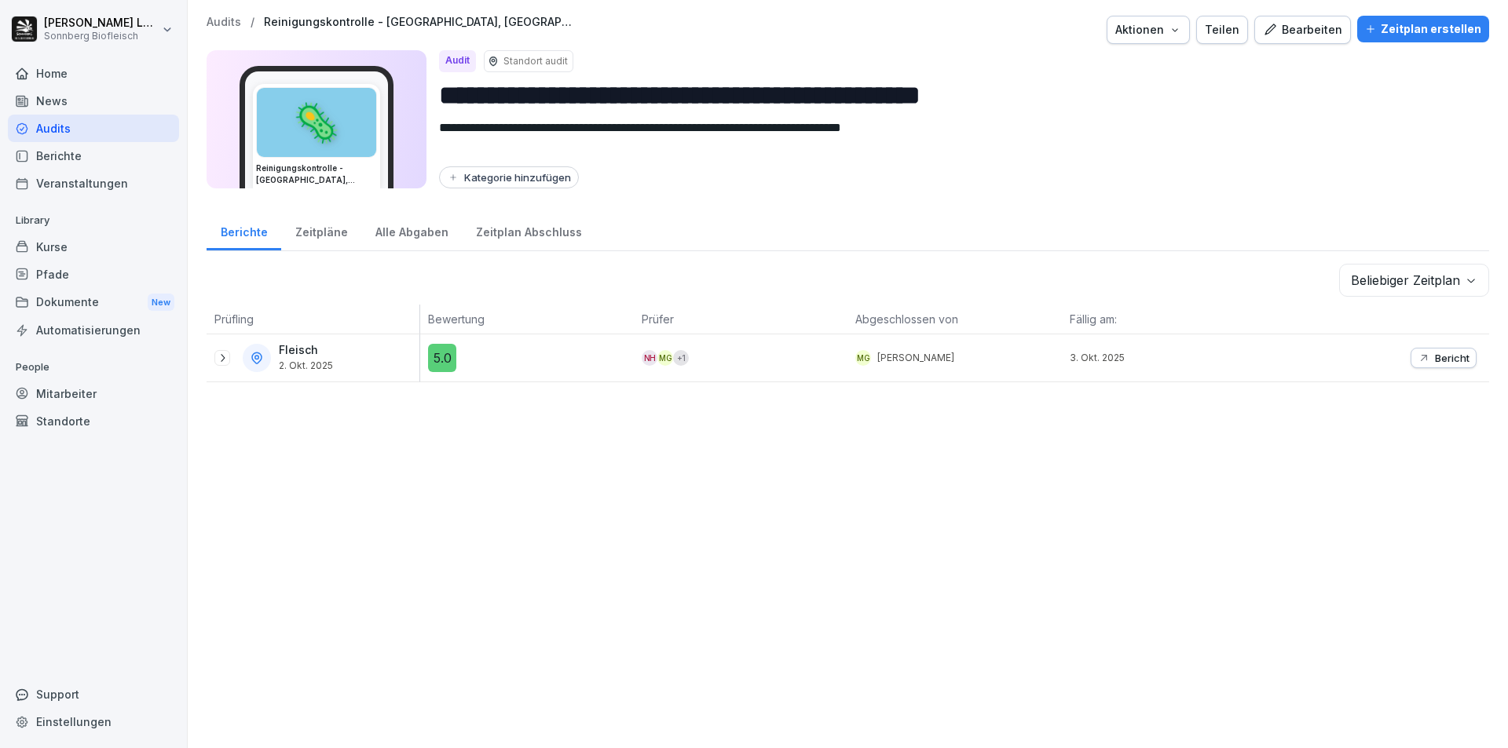
click at [1418, 360] on div "Bericht" at bounding box center [1444, 358] width 52 height 13
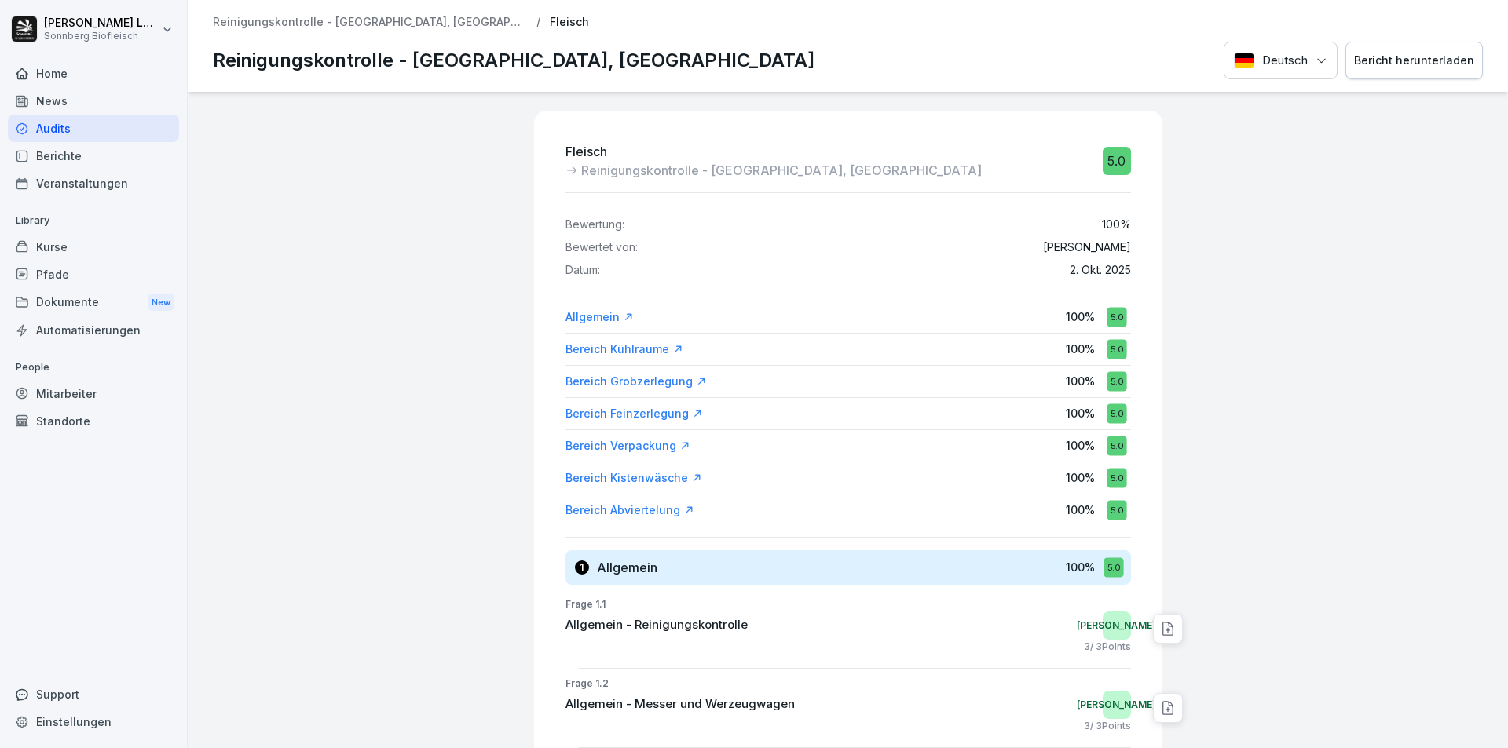
click at [1391, 58] on div "Bericht herunterladen" at bounding box center [1414, 60] width 120 height 17
click at [284, 20] on p "Reinigungskontrolle - [GEOGRAPHIC_DATA], [GEOGRAPHIC_DATA]" at bounding box center [370, 22] width 314 height 13
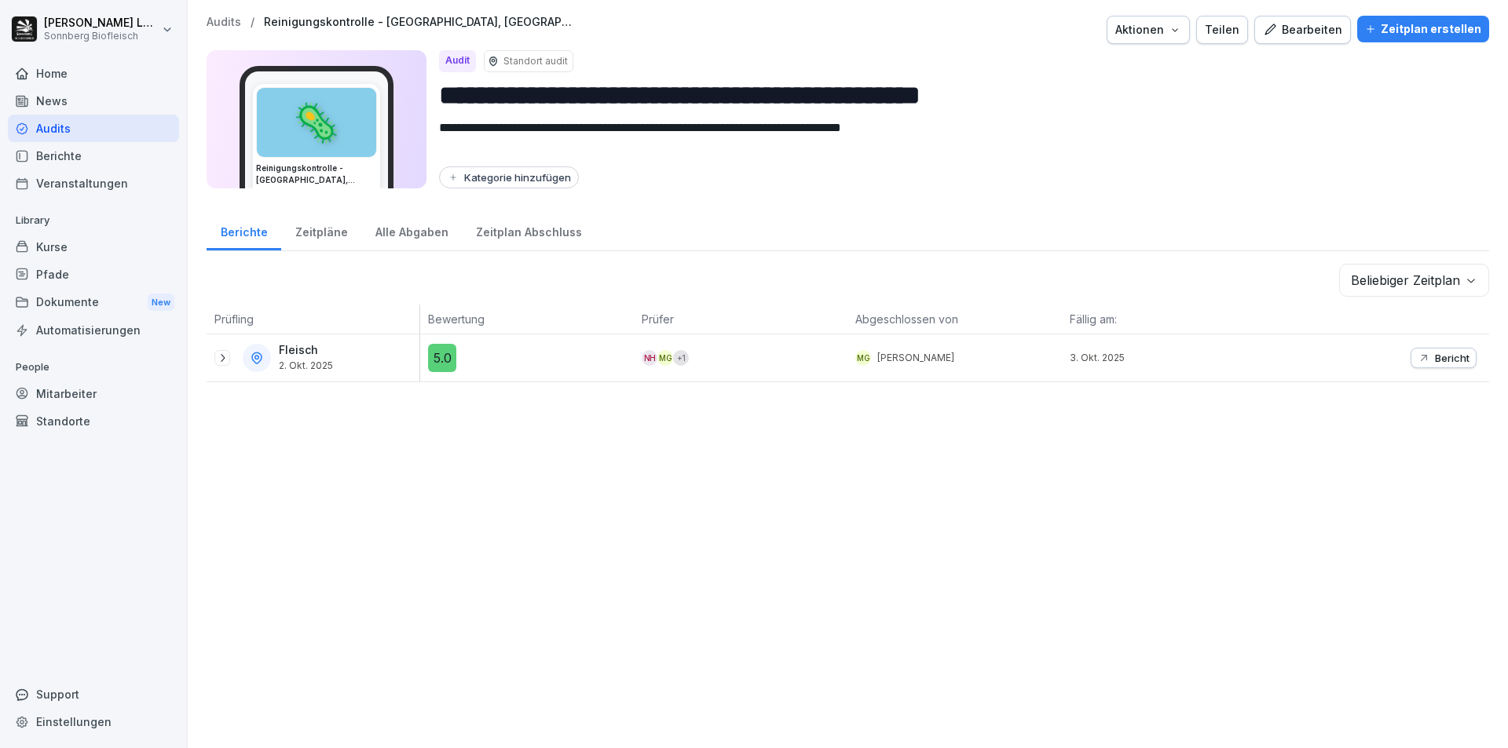
click at [218, 20] on p "Audits" at bounding box center [224, 22] width 35 height 13
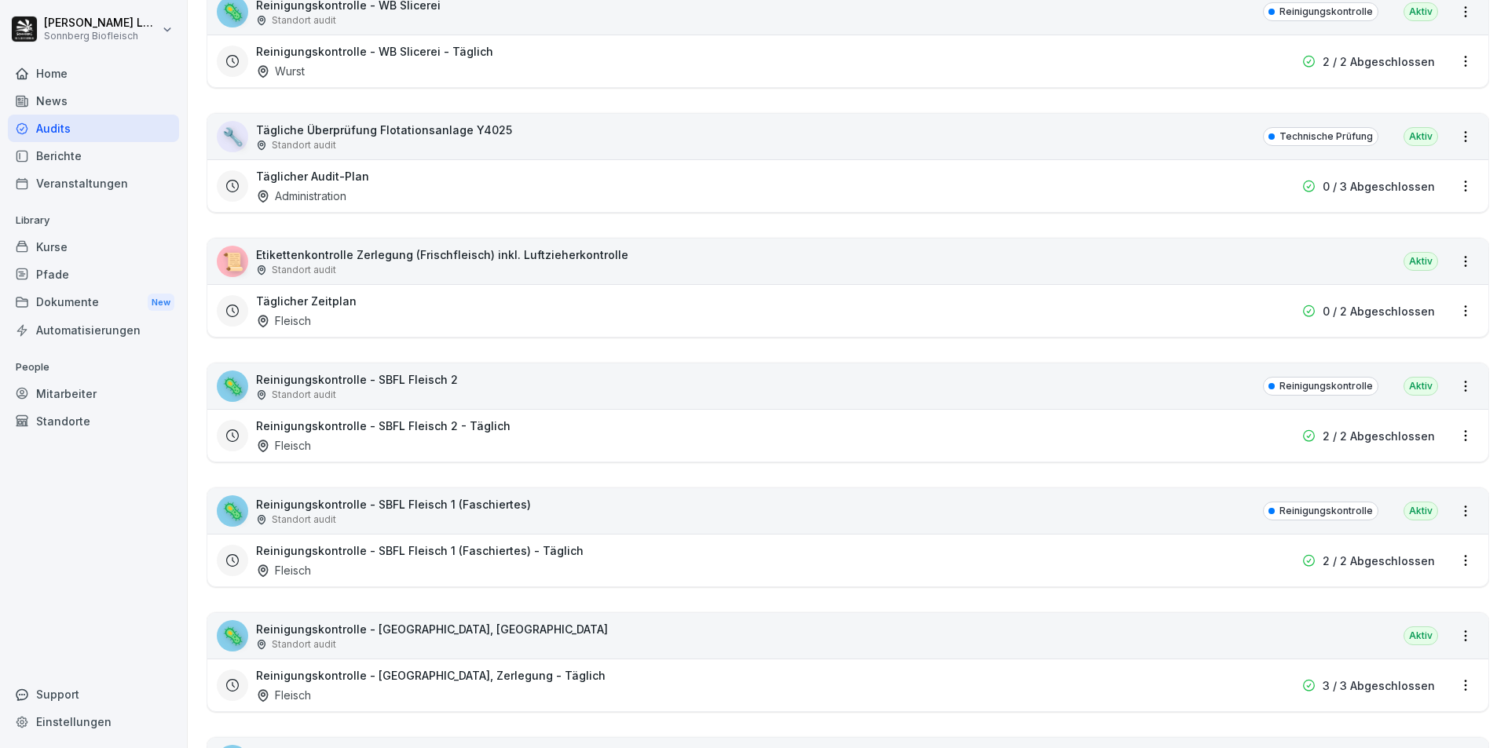
scroll to position [628, 0]
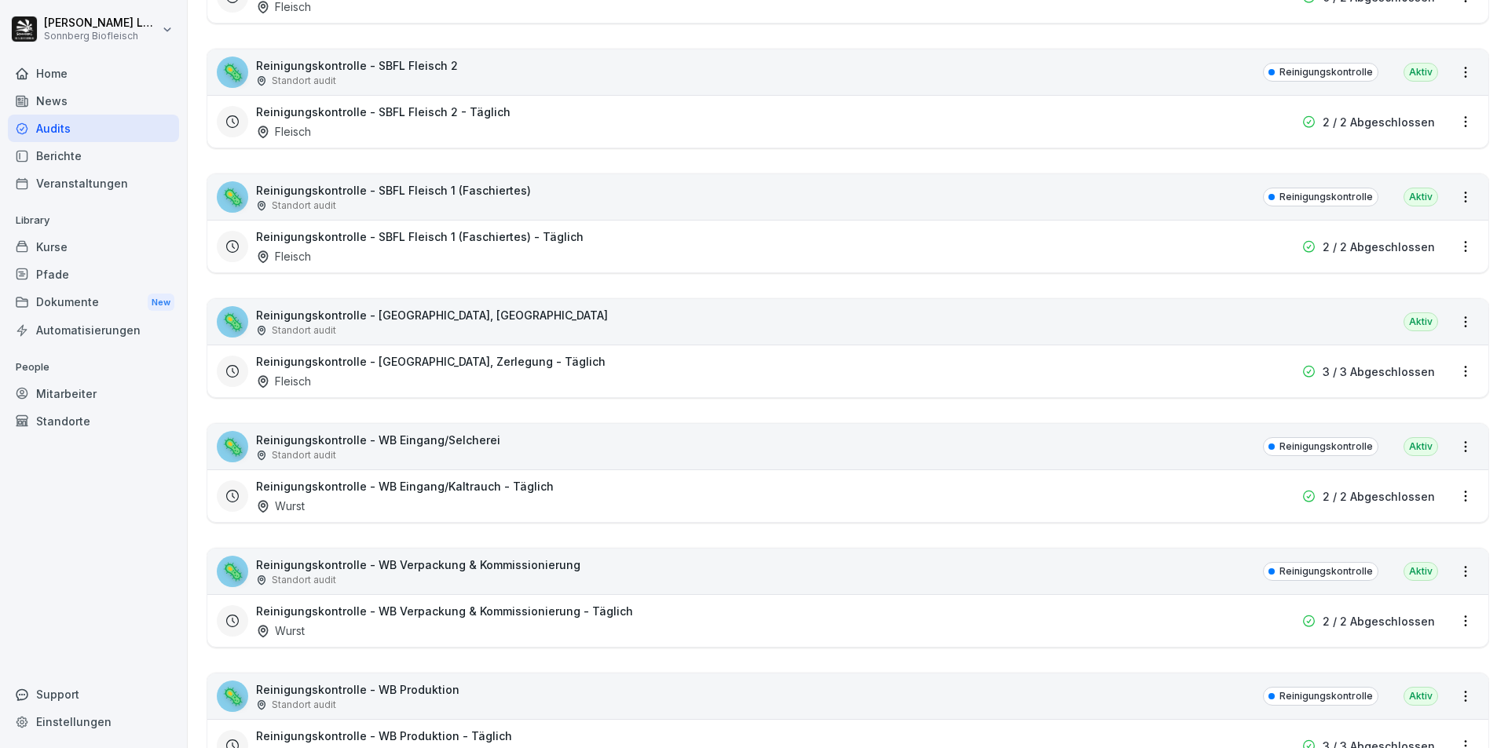
click at [565, 449] on div "🦠 Reinigungskontrolle - WB Eingang/Selcherei Standort audit Reinigungskontrolle…" at bounding box center [847, 447] width 1281 height 46
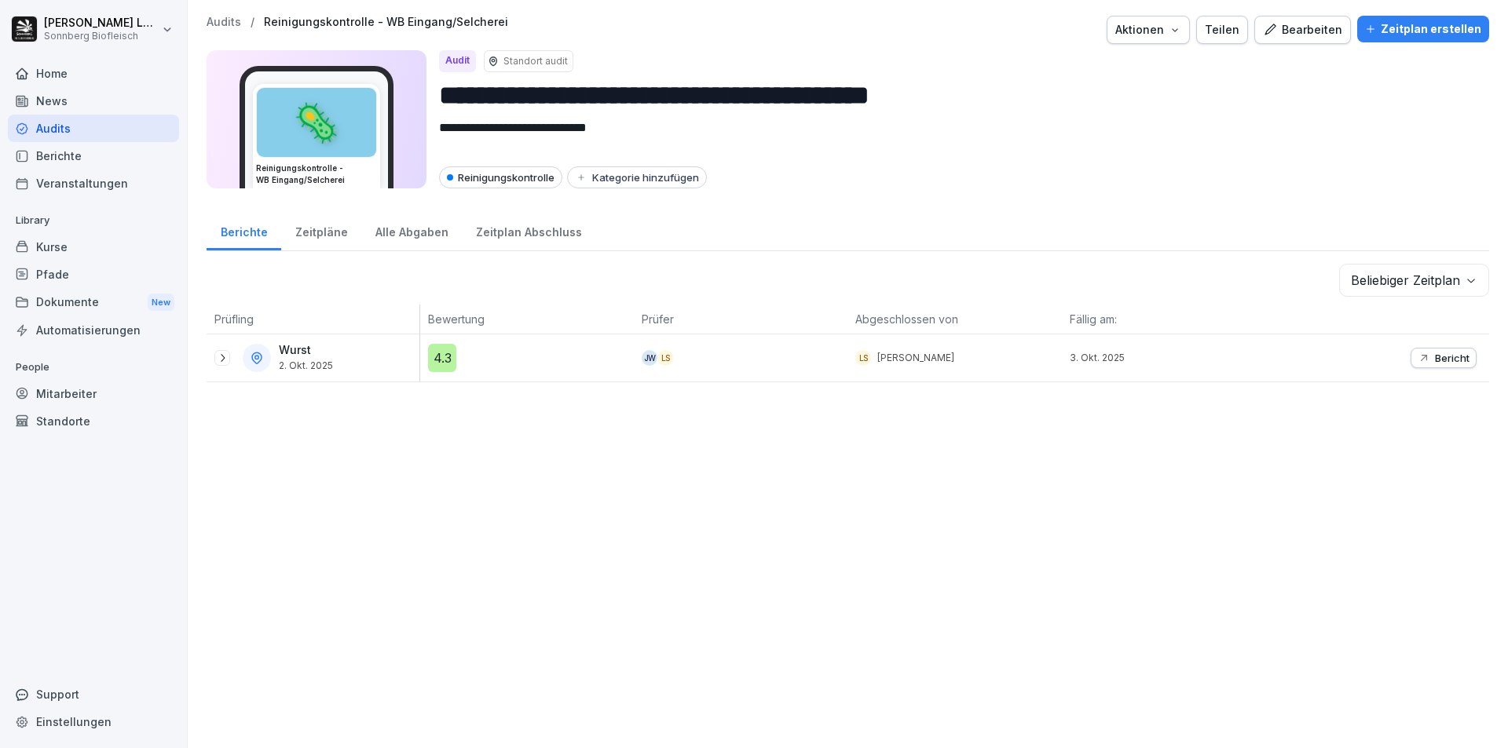
click at [1435, 360] on p "Bericht" at bounding box center [1452, 358] width 35 height 13
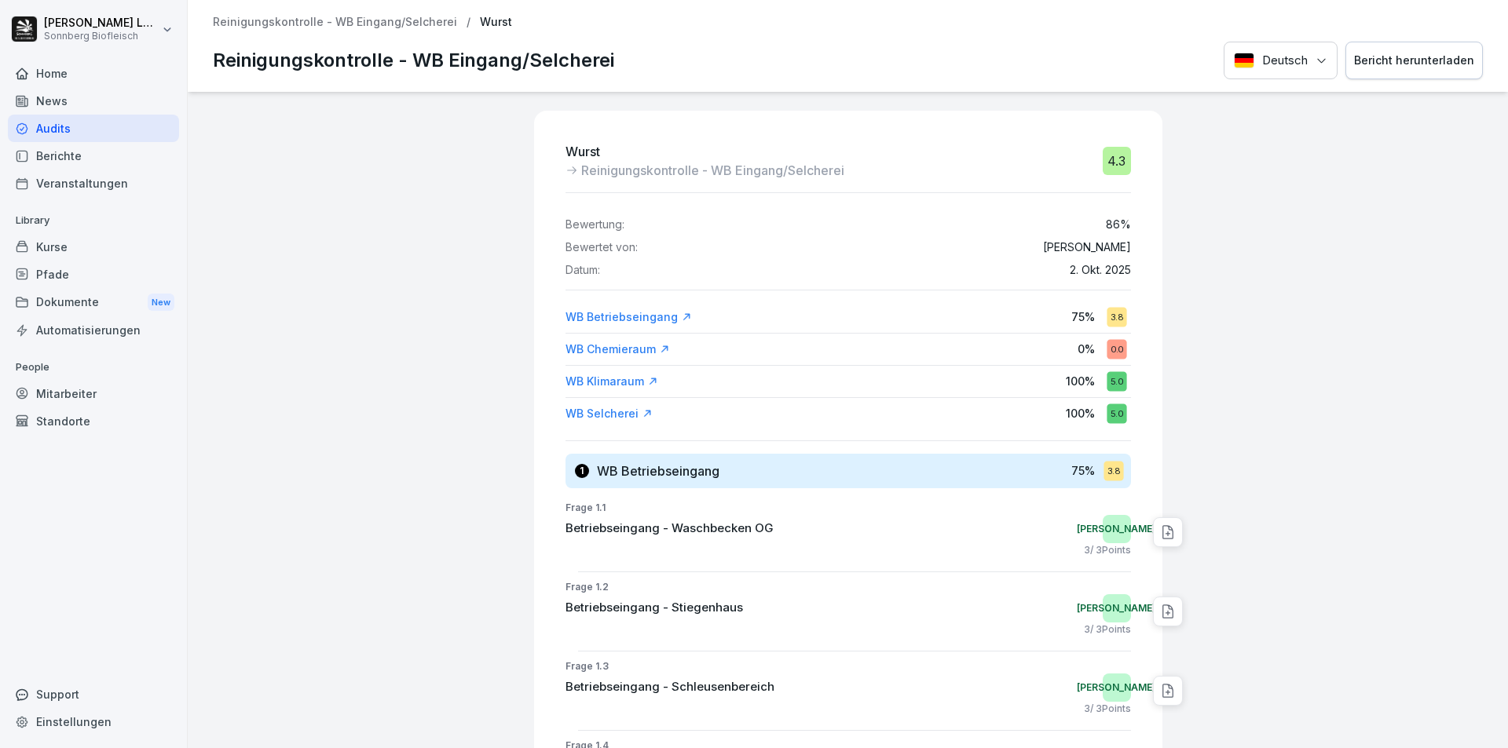
click at [1379, 66] on div "Bericht herunterladen" at bounding box center [1414, 60] width 120 height 17
click at [313, 23] on p "Reinigungskontrolle - WB Eingang/Selcherei" at bounding box center [335, 22] width 244 height 13
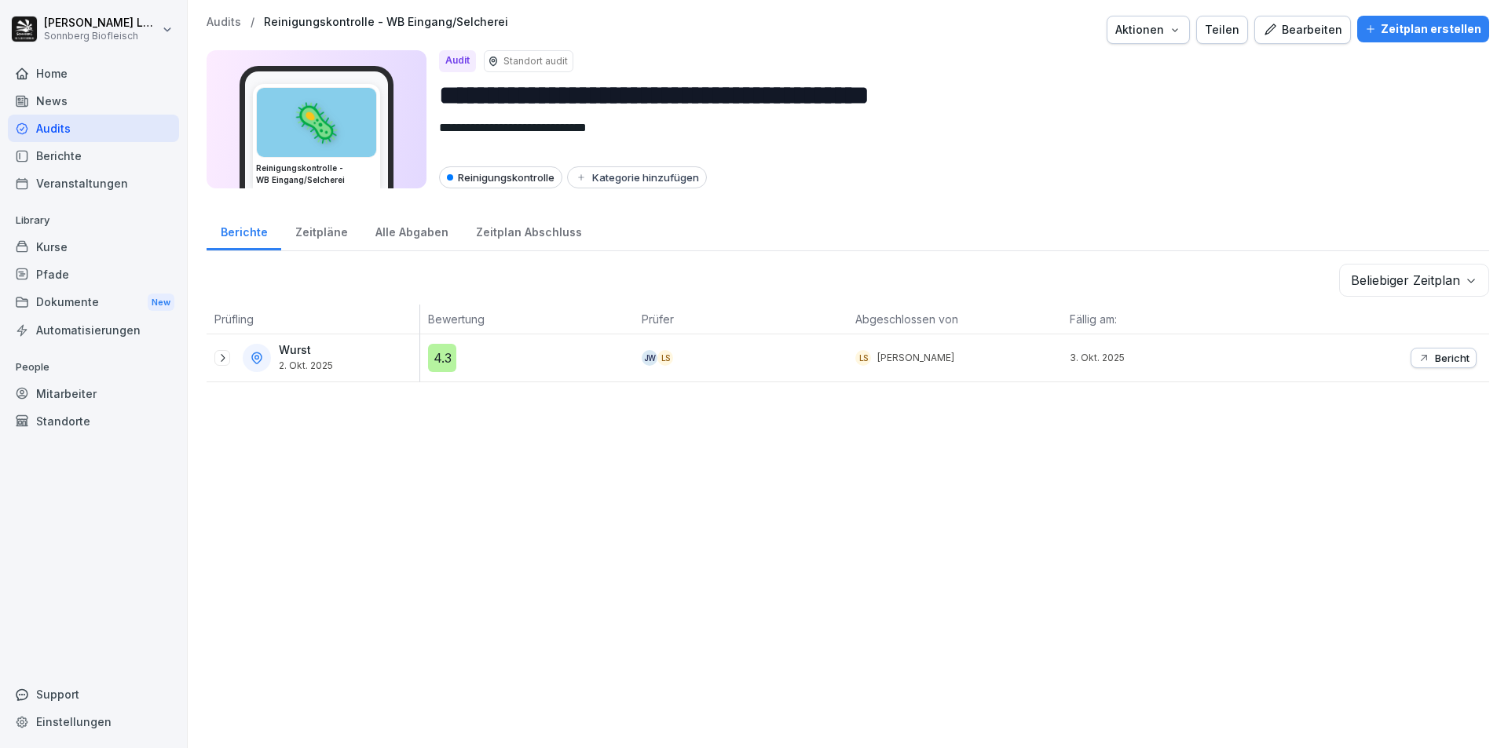
click at [226, 18] on p "Audits" at bounding box center [224, 22] width 35 height 13
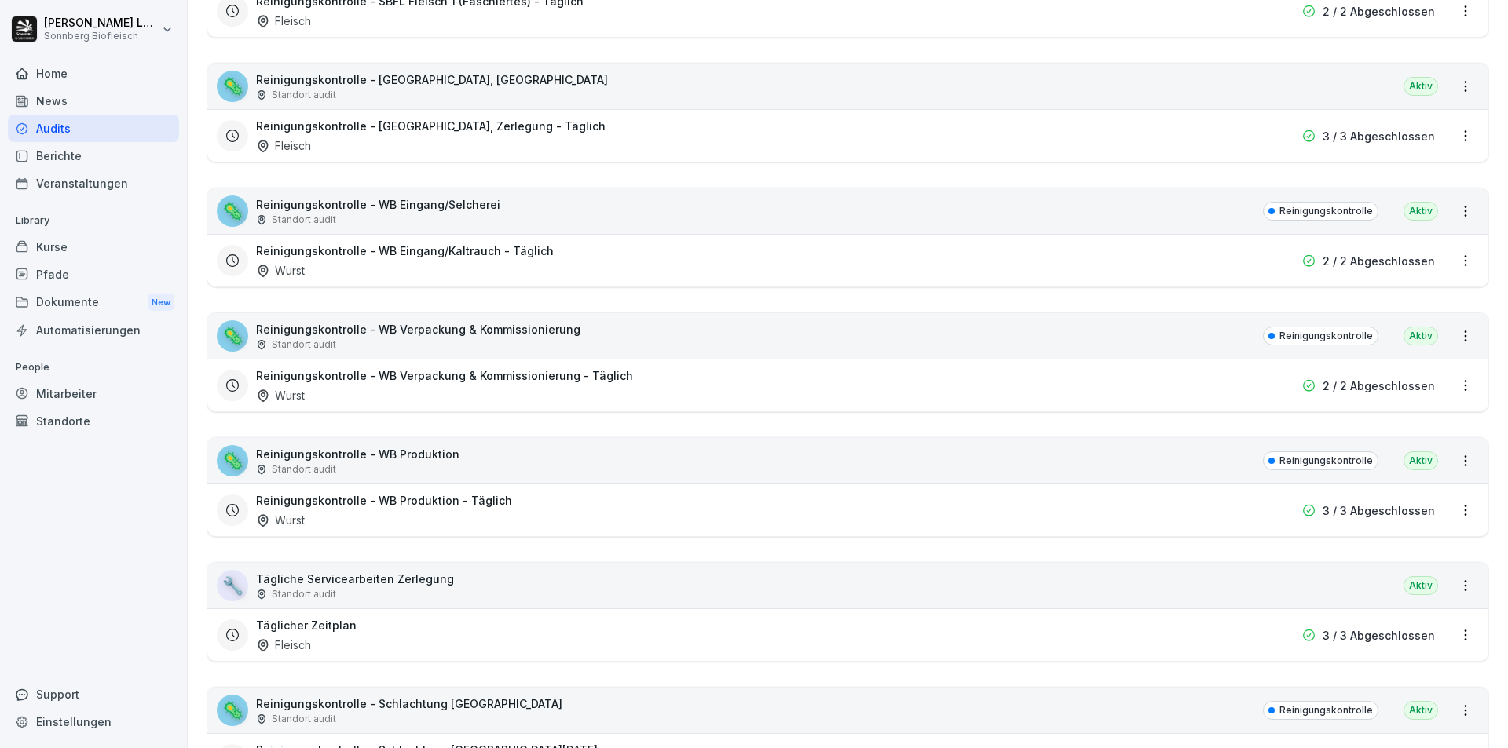
scroll to position [1099, 0]
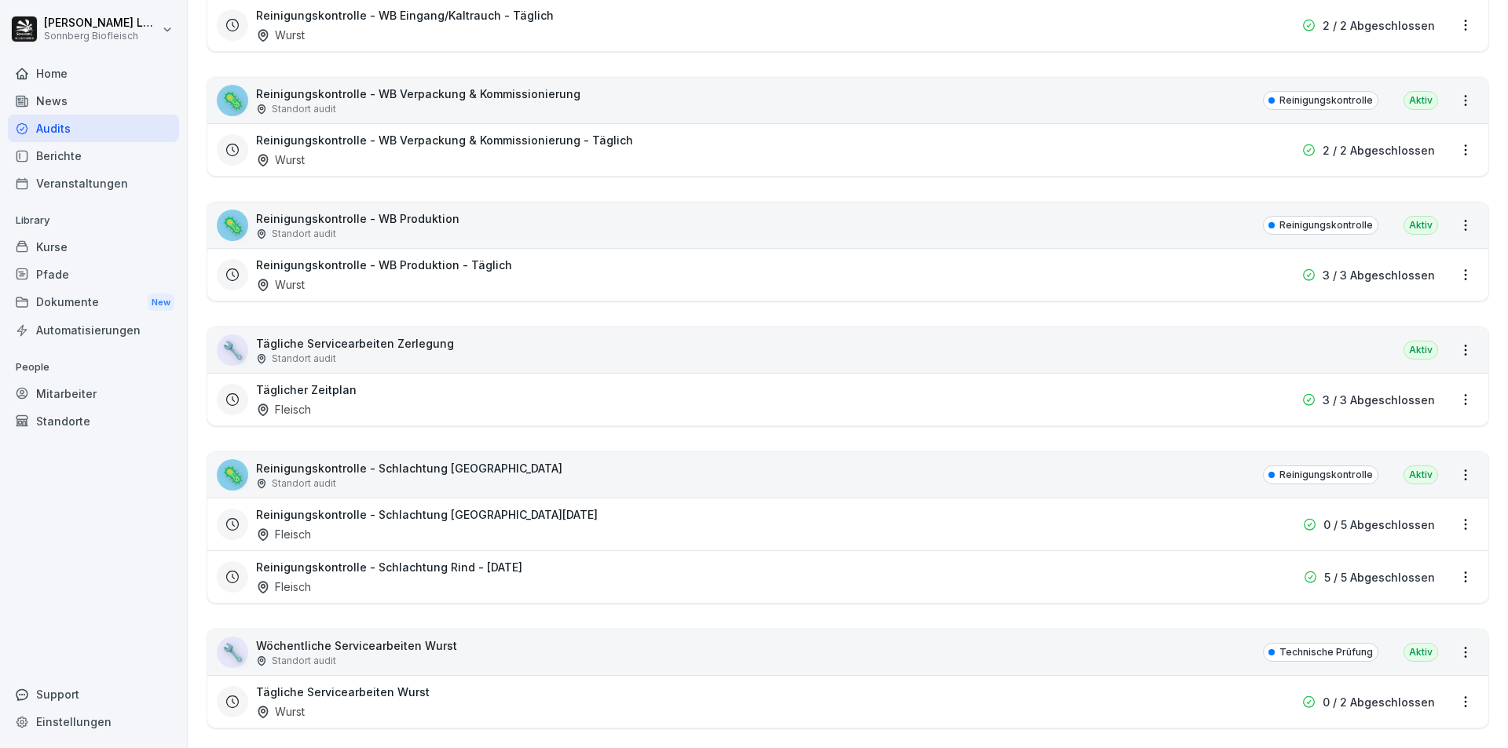
click at [500, 477] on div "🦠 Reinigungskontrolle - Schlachtung Rind Standort audit Reinigungskontrolle Akt…" at bounding box center [847, 475] width 1281 height 46
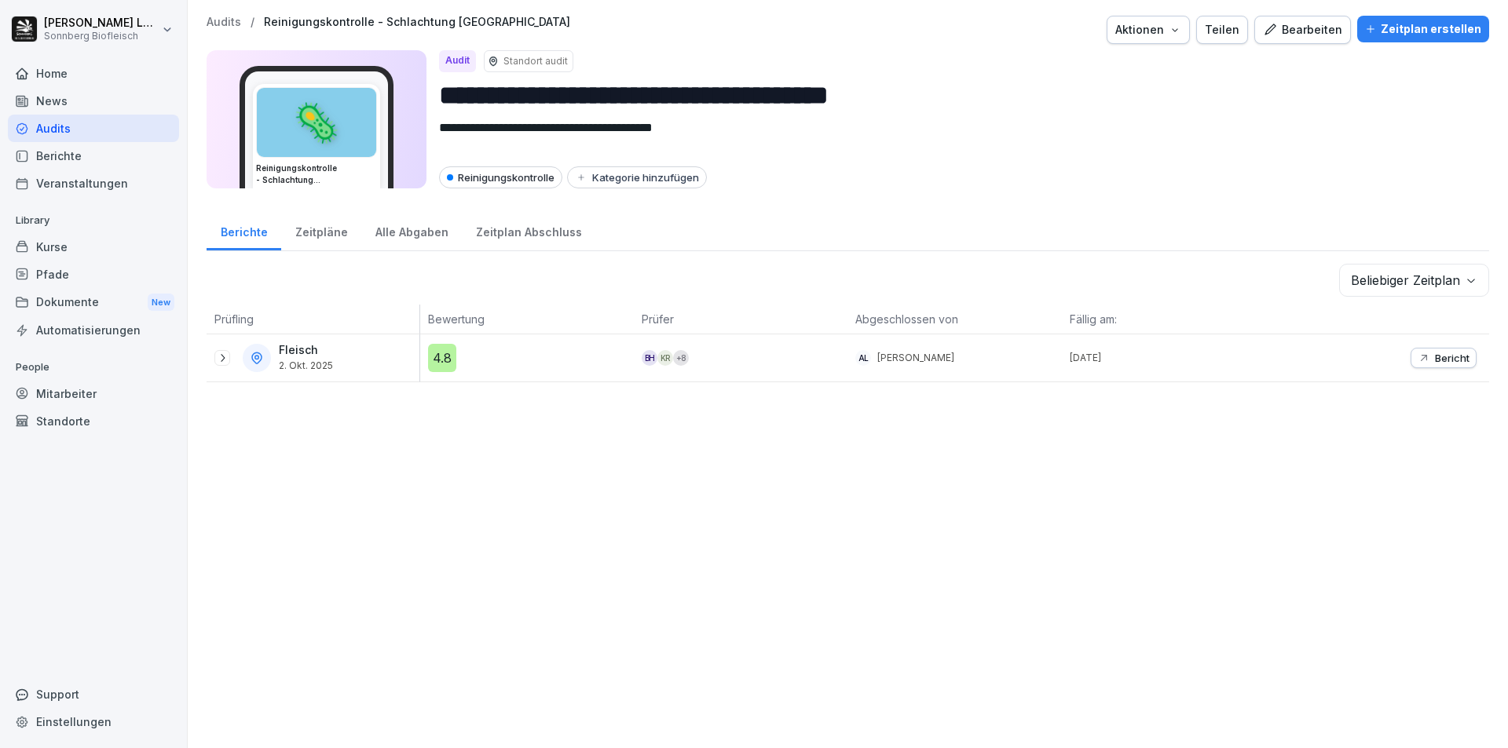
click at [227, 23] on p "Audits" at bounding box center [224, 22] width 35 height 13
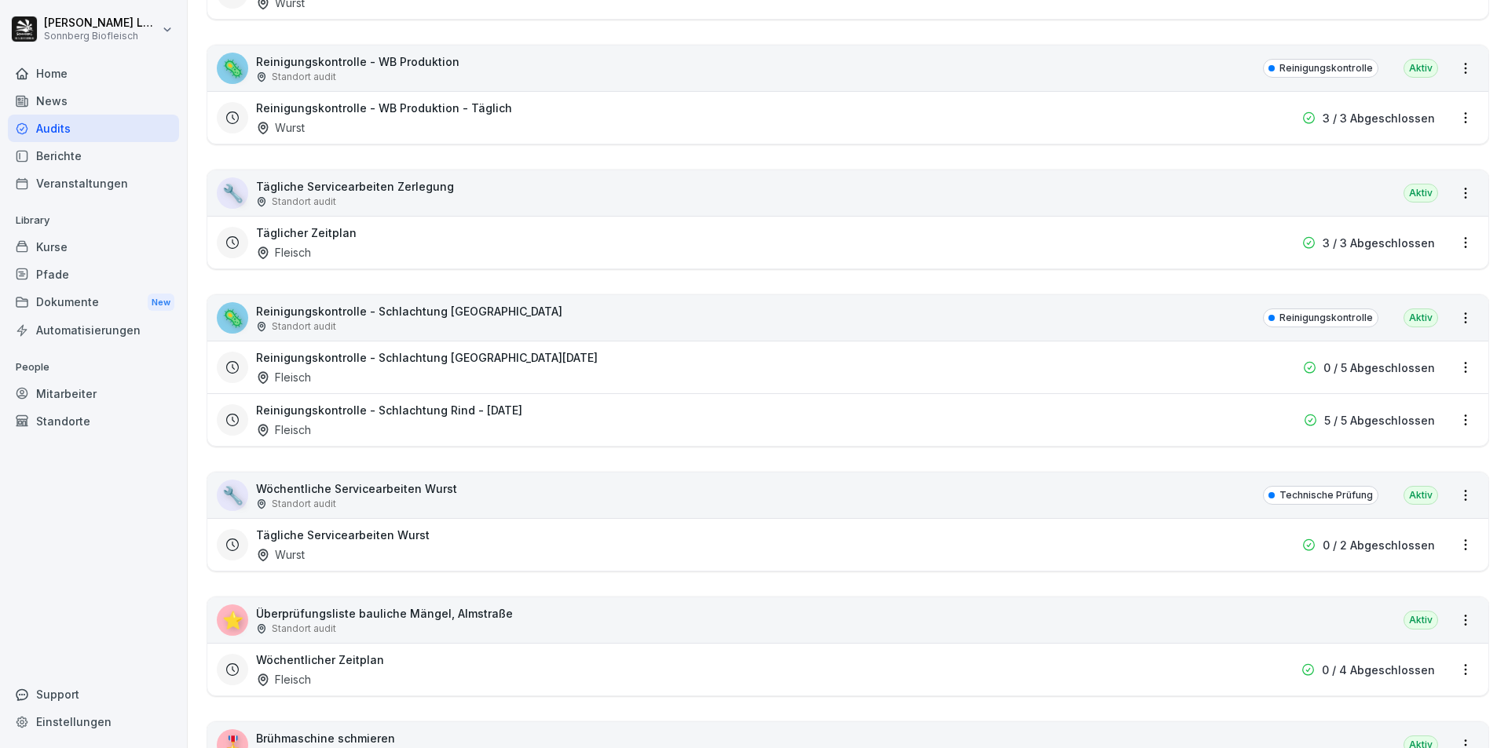
scroll to position [1335, 0]
